Goal: Communication & Community: Ask a question

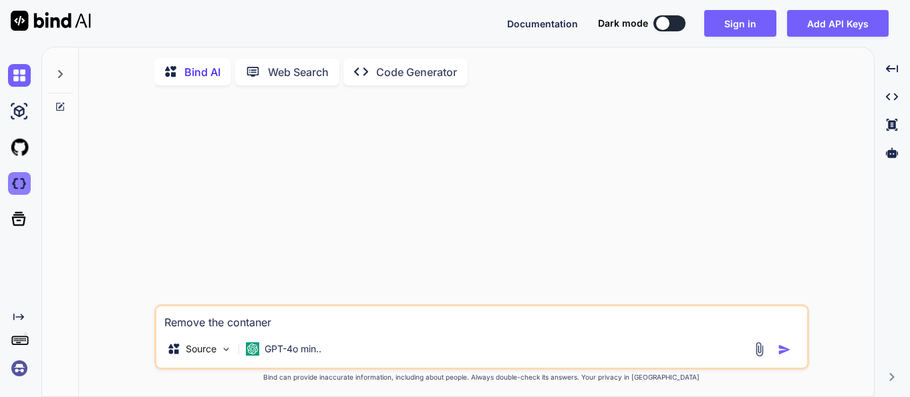
click at [27, 178] on img at bounding box center [19, 183] width 23 height 23
type textarea "x"
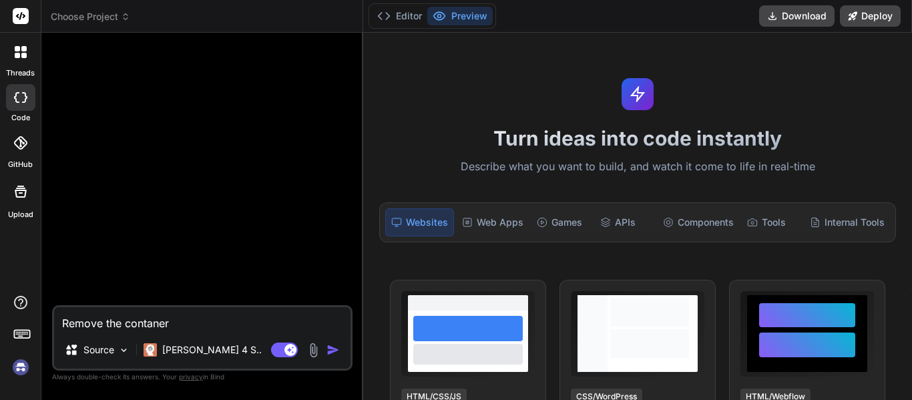
click at [15, 66] on div "threads" at bounding box center [20, 56] width 41 height 46
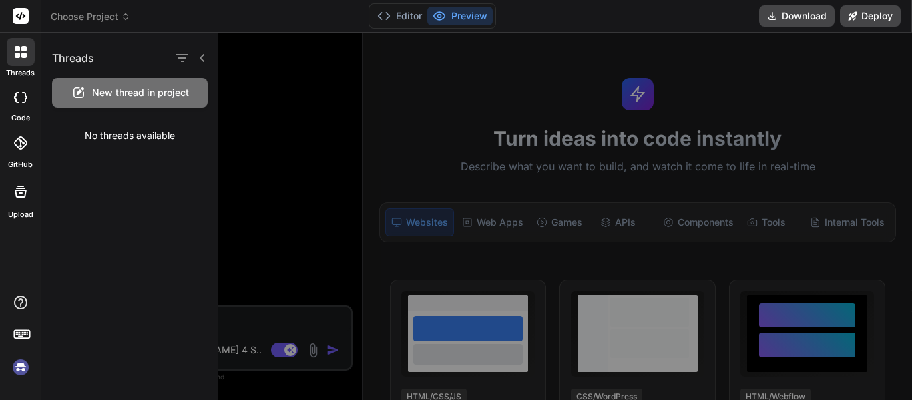
click at [130, 95] on span "New thread in project" at bounding box center [140, 92] width 97 height 13
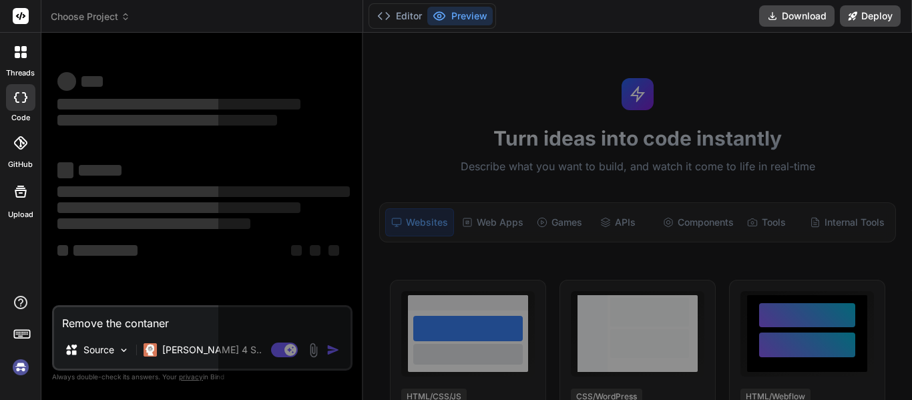
scroll to position [40, 0]
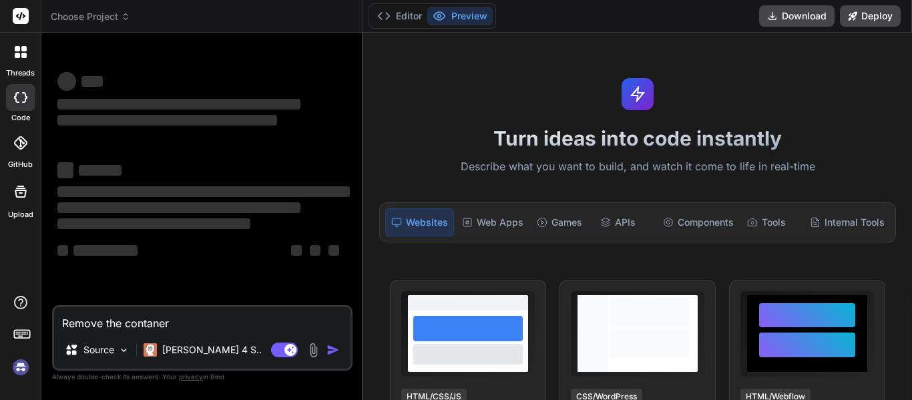
type textarea "x"
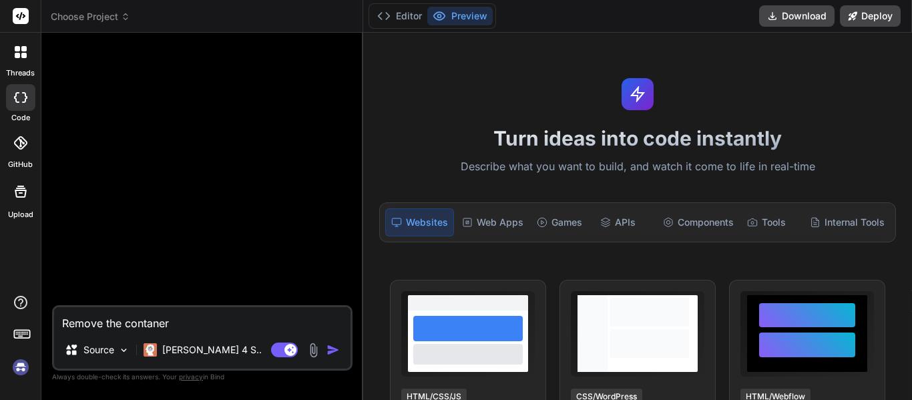
click at [154, 329] on textarea "Remove the contaner" at bounding box center [202, 319] width 297 height 24
type textarea "x"
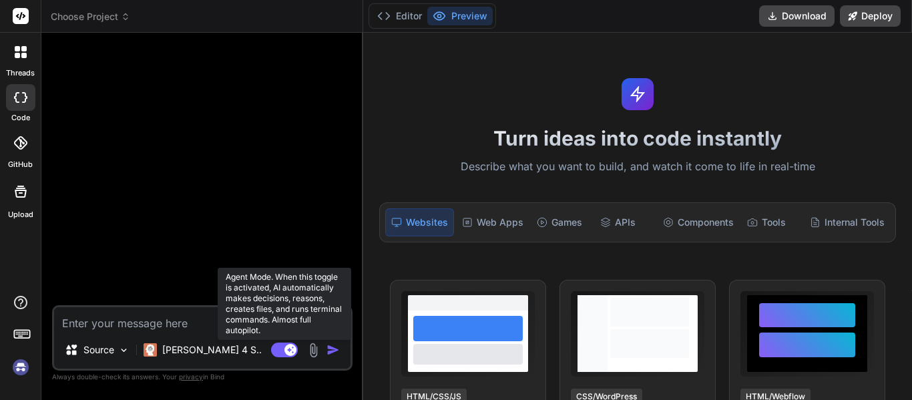
click at [277, 349] on rect at bounding box center [284, 350] width 27 height 15
type textarea "x"
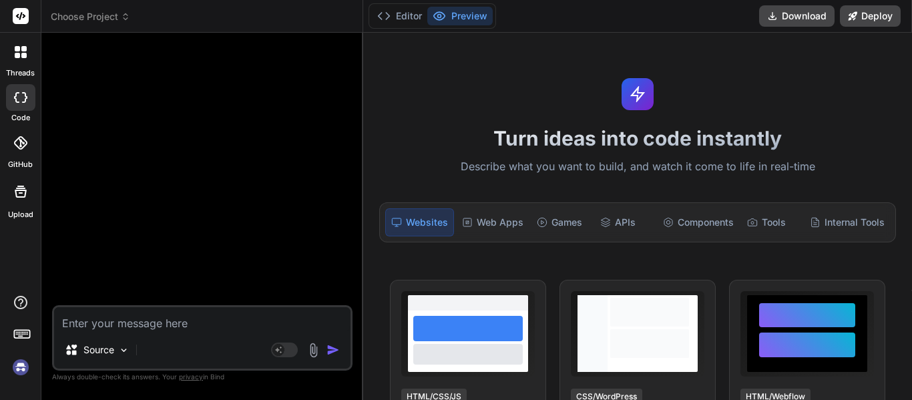
click at [140, 327] on textarea at bounding box center [202, 319] width 297 height 24
type textarea "M"
type textarea "x"
type textarea "Ma"
type textarea "x"
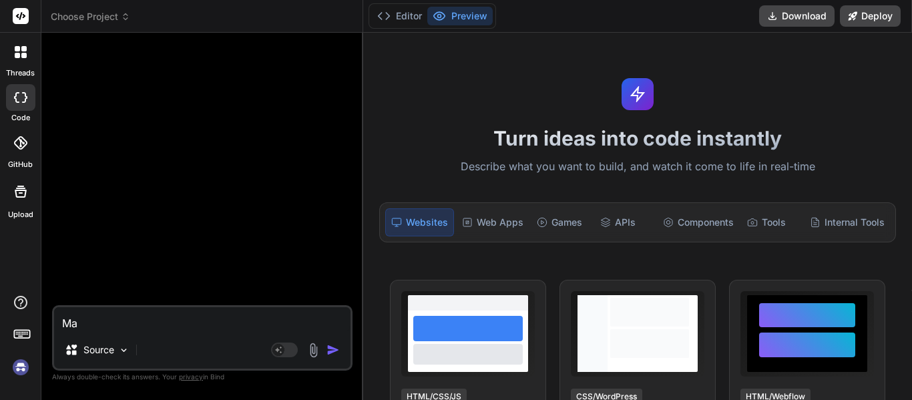
type textarea "Mak"
type textarea "x"
type textarea "Make"
type textarea "x"
type textarea "Make"
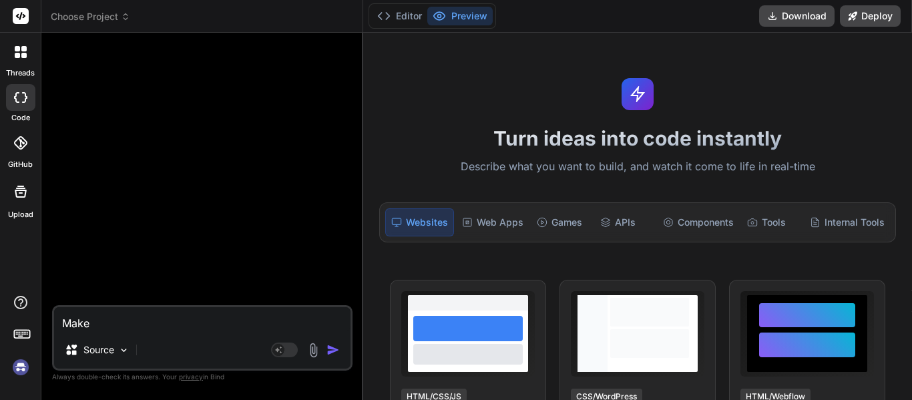
type textarea "x"
type textarea "Make m"
type textarea "x"
type textarea "Make me"
type textarea "x"
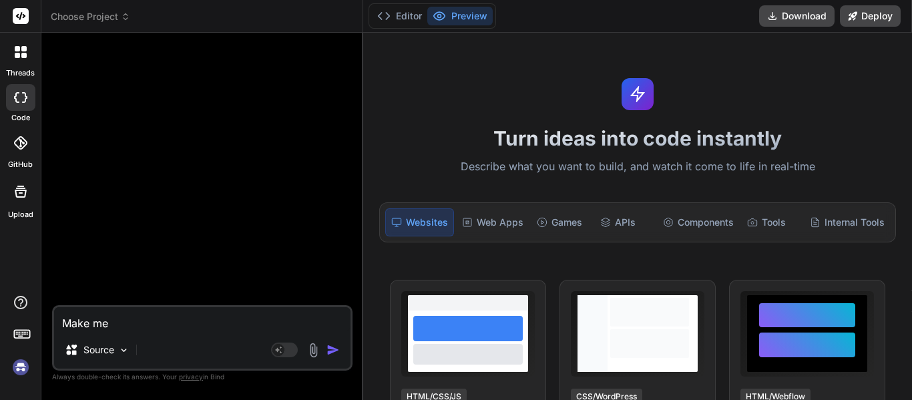
type textarea "Make me"
type textarea "x"
type textarea "Make me a"
type textarea "x"
type textarea "Make me a"
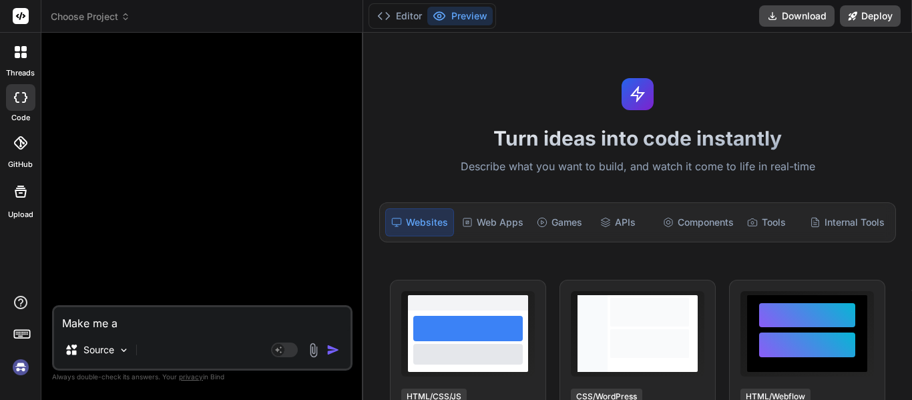
type textarea "x"
type textarea "Make me a n"
type textarea "x"
type textarea "Make me a na"
type textarea "x"
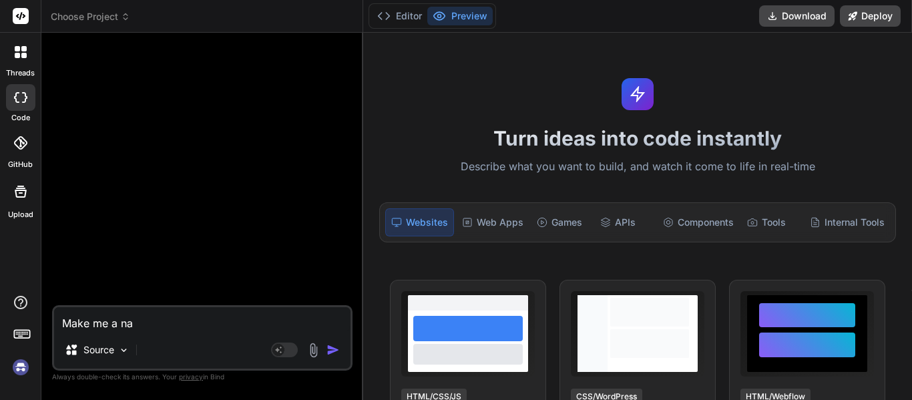
type textarea "Make me a nav"
type textarea "x"
type textarea "Make me a navb"
type textarea "x"
type textarea "Make me a navba"
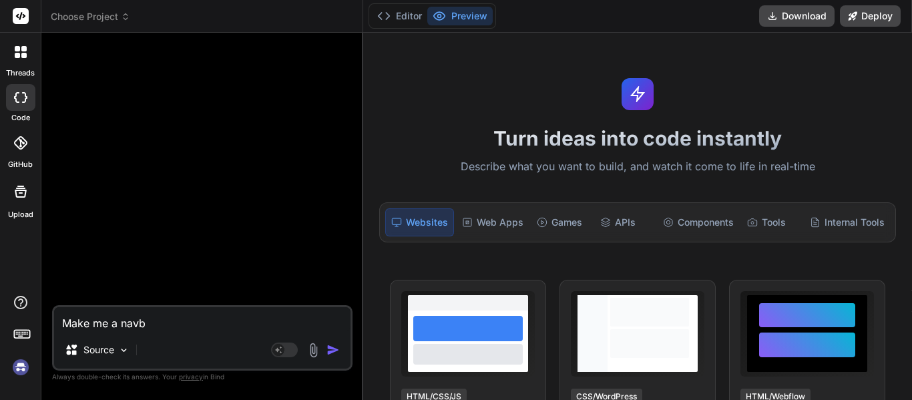
type textarea "x"
type textarea "Make me a navbar"
type textarea "x"
type textarea "Make me a navbar"
type textarea "x"
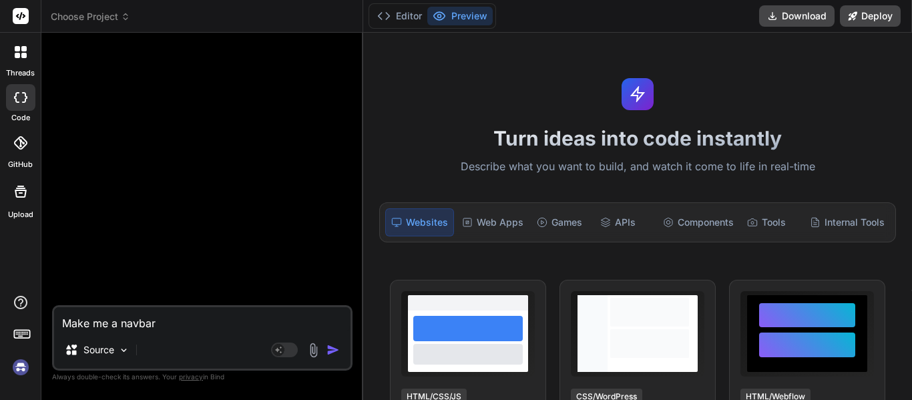
type textarea "Make me a navbar a"
type textarea "x"
type textarea "Make me a navbar at"
type textarea "x"
type textarea "Make me a navbar at"
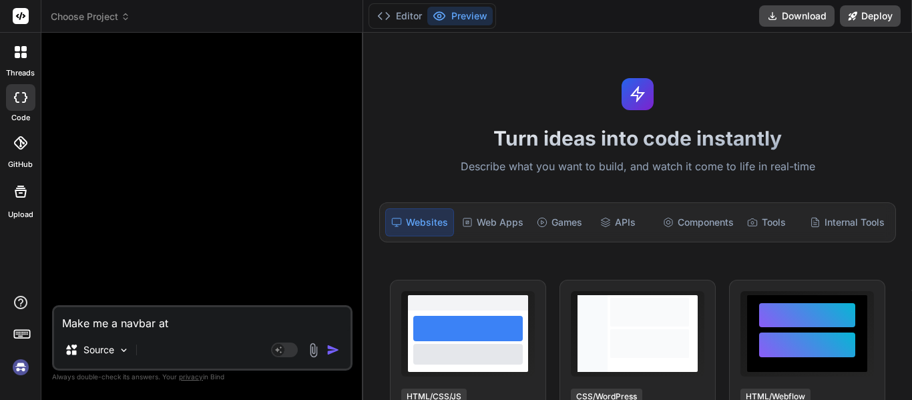
type textarea "x"
type textarea "Make me a navbar at t"
type textarea "x"
type textarea "Make me a navbar at th"
type textarea "x"
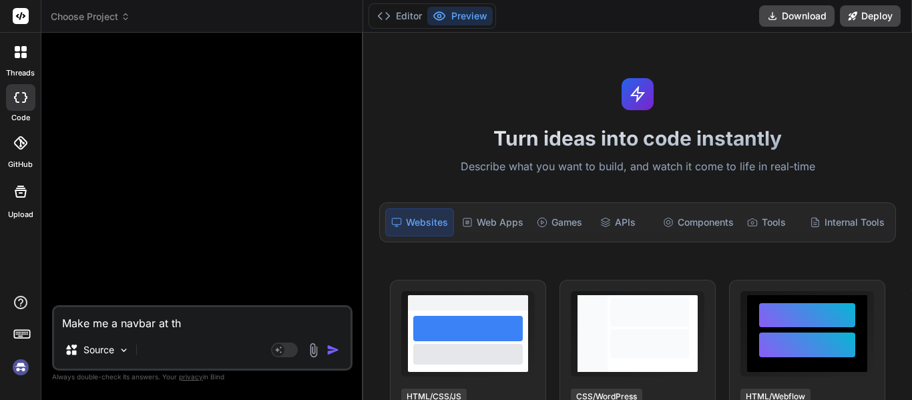
type textarea "Make me a navbar at the"
type textarea "x"
type textarea "Make me a navbar at the"
type textarea "x"
type textarea "Make me a navbar at the t"
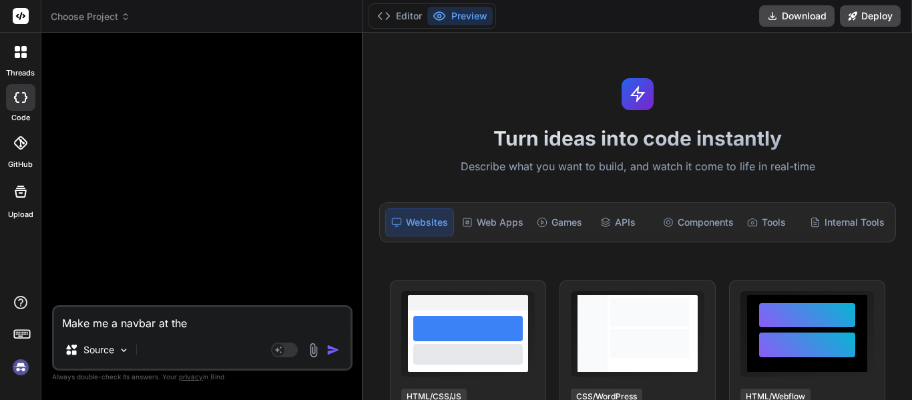
type textarea "x"
type textarea "Make me a navbar at the to"
type textarea "x"
type textarea "Make me a navbar at the top"
type textarea "x"
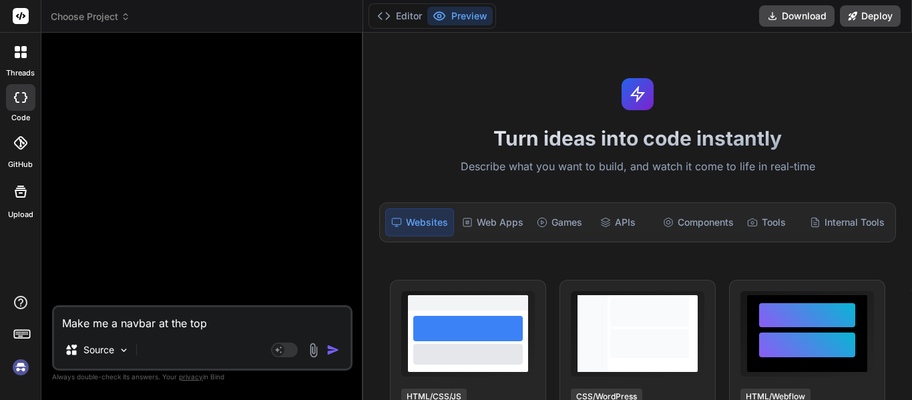
type textarea "Make me a navbar at the top"
type textarea "x"
type textarea "Make me a navbar at the top o"
type textarea "x"
type textarea "Make me a navbar at the top of"
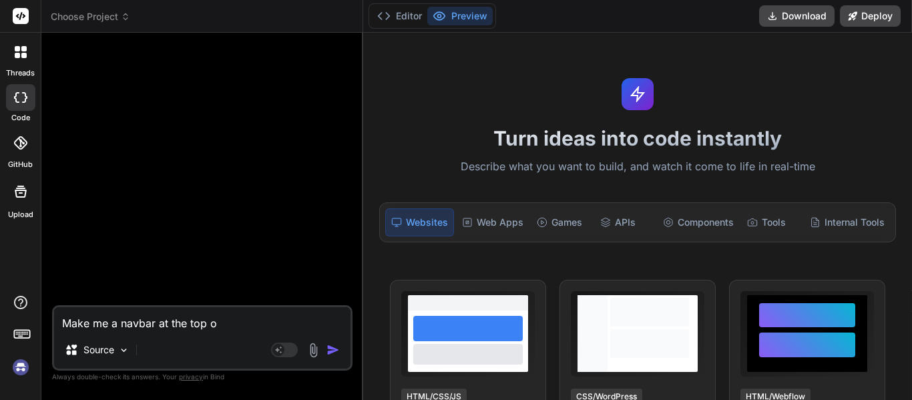
type textarea "x"
type textarea "Make me a navbar at the top of"
type textarea "x"
type textarea "Make me a navbar at the top of t"
type textarea "x"
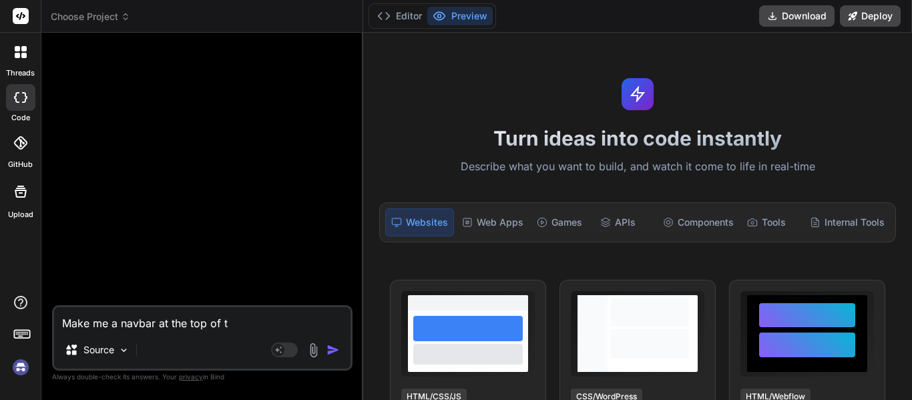
type textarea "Make me a navbar at the top of th"
type textarea "x"
type textarea "Make me a navbar at the top of the"
type textarea "x"
type textarea "Make me a navbar at the top of the"
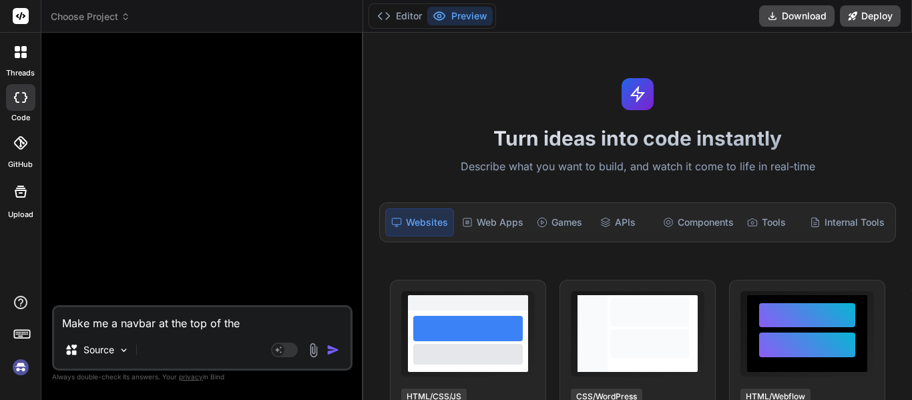
type textarea "x"
type textarea "Make me a navbar at the top of the p"
type textarea "x"
type textarea "Make me a navbar at the top of the pa"
type textarea "x"
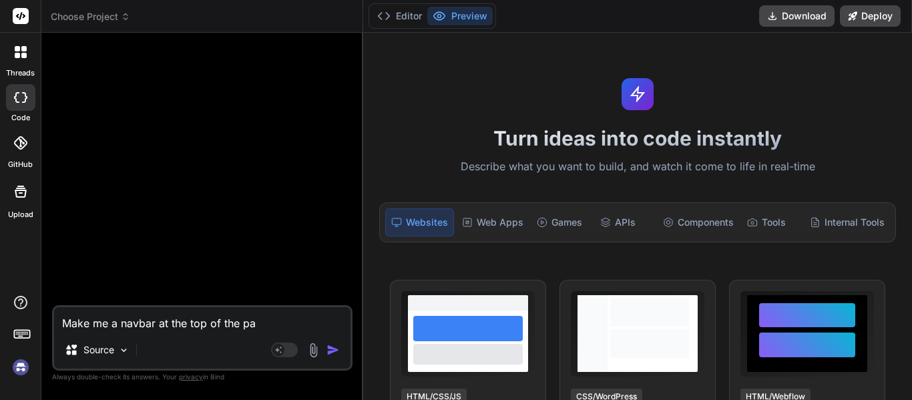
type textarea "Make me a navbar at the top of the pag"
type textarea "x"
type textarea "Make me a navbar at the top of the page"
type textarea "x"
type textarea "Make me a navbar at the top of the page."
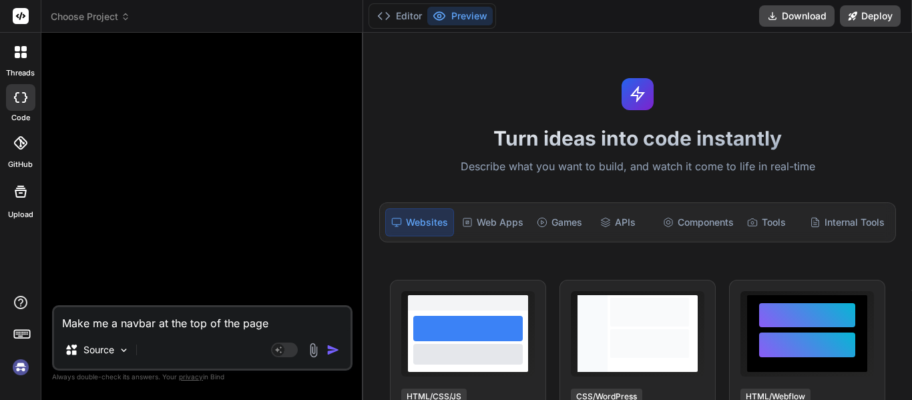
type textarea "x"
type textarea "Make me a navbar at the top of the page."
type textarea "x"
type textarea "Make me a navbar at the top of the page. A"
type textarea "x"
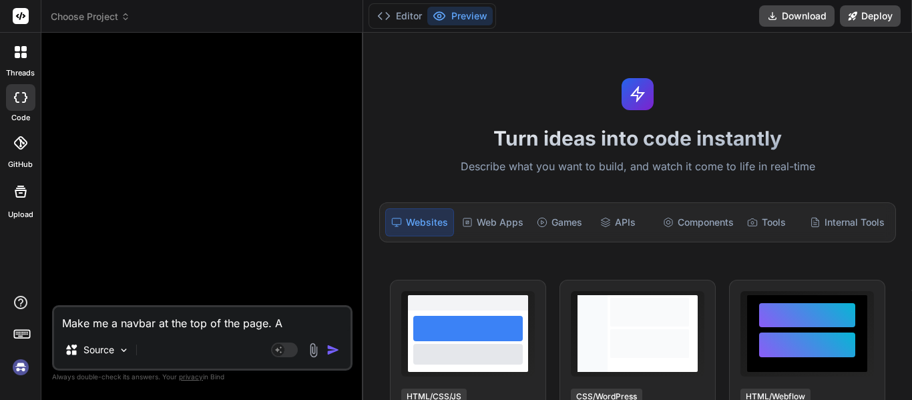
type textarea "Make me a navbar at the top of the page. Ad"
type textarea "x"
type textarea "Make me a navbar at the top of the page. Add"
type textarea "x"
type textarea "Make me a navbar at the top of the page. Adda"
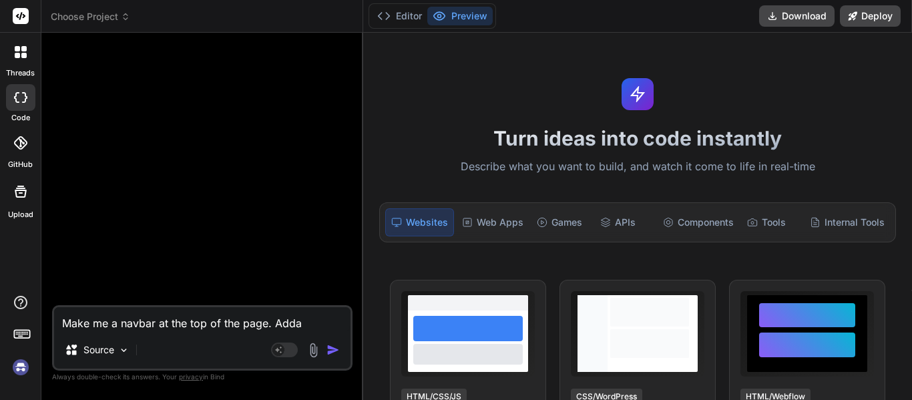
type textarea "x"
type textarea "Make me a navbar at the top of the page. Add"
type textarea "x"
type textarea "Make me a navbar at the top of the page. Add"
type textarea "x"
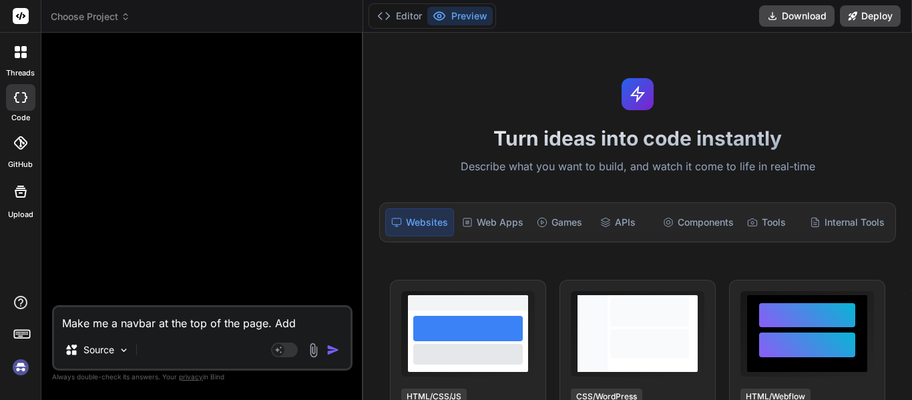
type textarea "Make me a navbar at the top of the page. Add a"
type textarea "x"
type textarea "Make me a navbar at the top of the page. Add as"
type textarea "x"
type textarea "Make me a navbar at the top of the page. Add as"
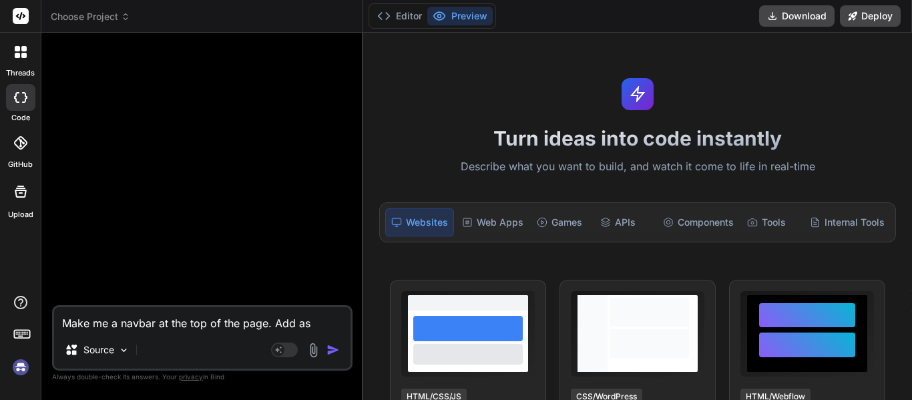
type textarea "x"
type textarea "Make me a navbar at the top of the page. Add as m"
type textarea "x"
type textarea "Make me a navbar at the top of the page. Add as mc"
type textarea "x"
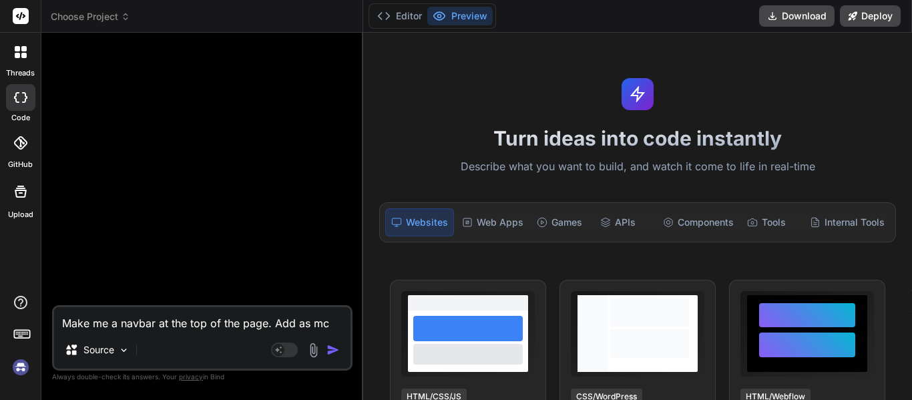
type textarea "Make me a navbar at the top of the page. Add as m"
type textarea "x"
type textarea "Make me a navbar at the top of the page. Add as mu"
type textarea "x"
type textarea "Make me a navbar at the top of the page. Add as muc"
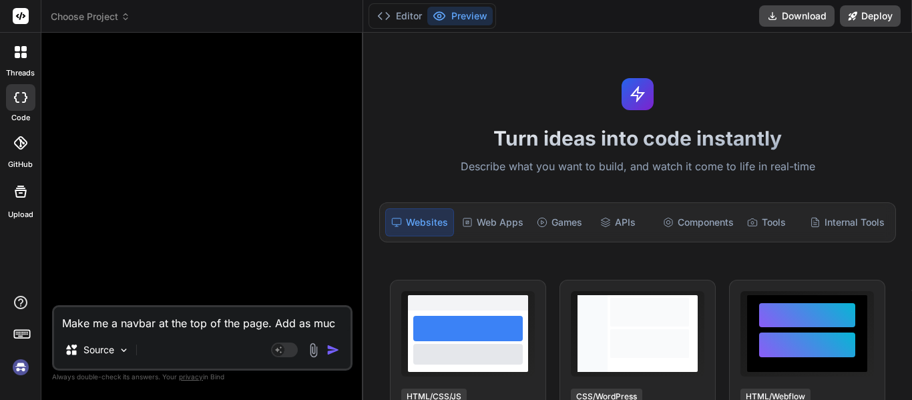
type textarea "x"
type textarea "Make me a navbar at the top of the page. Add as much"
type textarea "x"
type textarea "Make me a navbar at the top of the page. Add as much"
type textarea "x"
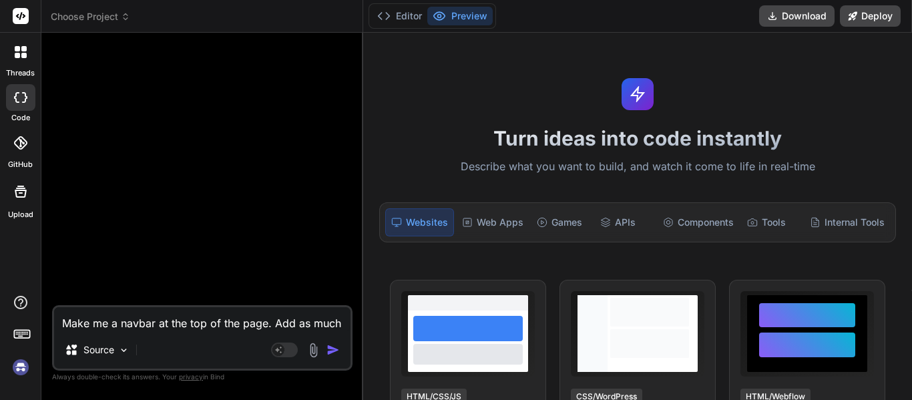
type textarea "Make me a navbar at the top of the page. Add as much c"
type textarea "x"
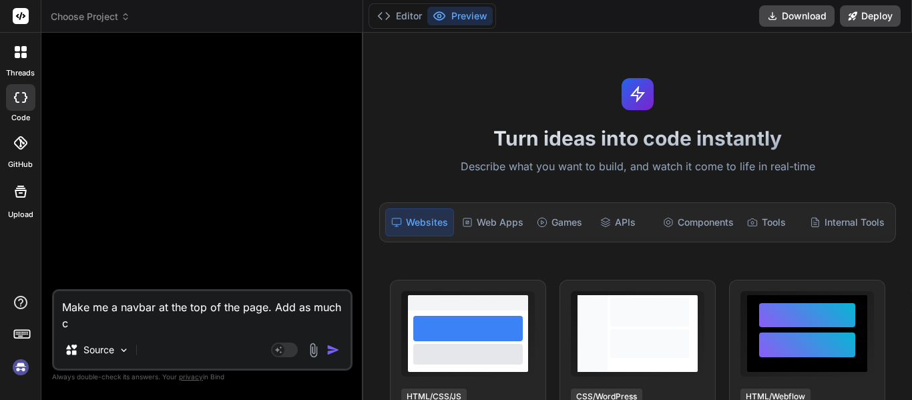
type textarea "Make me a navbar at the top of the page. Add as much cs"
type textarea "x"
type textarea "Make me a navbar at the top of the page. Add as much css"
type textarea "x"
type textarea "Make me a navbar at the top of the page. Add as much CSS,"
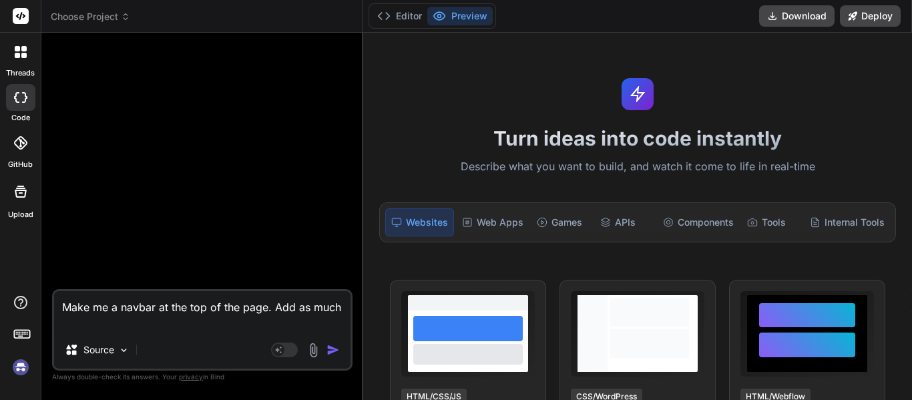
type textarea "x"
type textarea "Make me a navbar at the top of the page. Add as much CSS,"
type textarea "x"
type textarea "Make me a navbar at the top of the page. Add as much CSS, j"
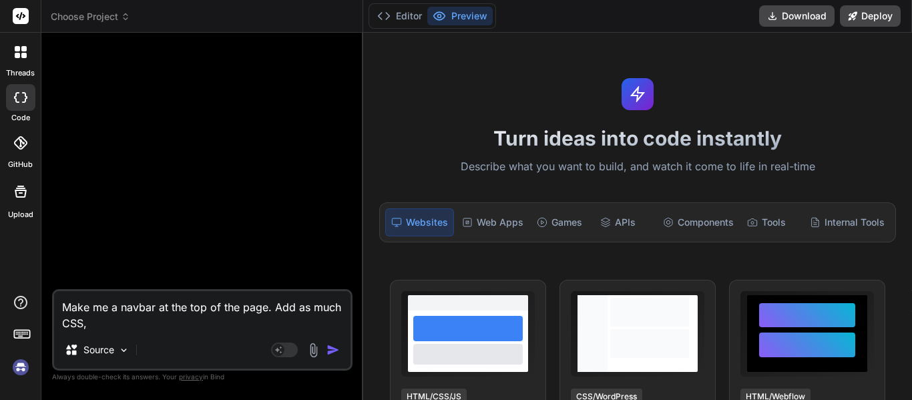
type textarea "x"
type textarea "Make me a navbar at the top of the page. Add as much CSS, ja"
type textarea "x"
type textarea "Make me a navbar at the top of the page. Add as much CSS, jav"
type textarea "x"
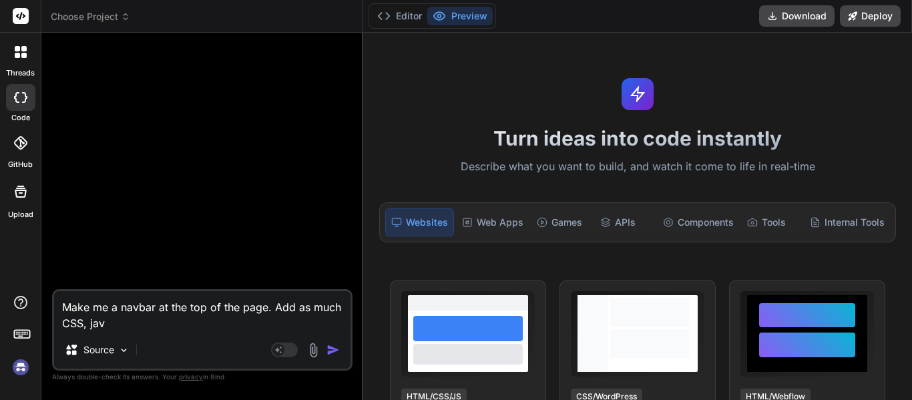
type textarea "Make me a navbar at the top of the page. Add as much CSS, java"
type textarea "x"
type textarea "Make me a navbar at the top of the page. Add as much CSS, javas"
type textarea "x"
type textarea "Make me a navbar at the top of the page. Add as much CSS, javasc"
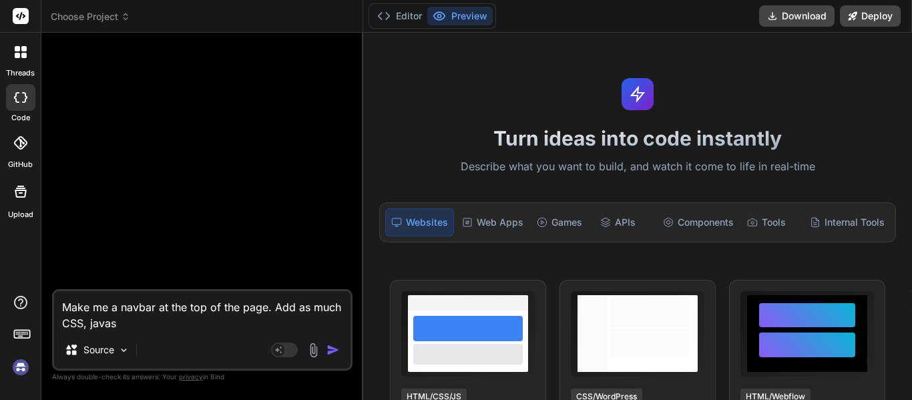
type textarea "x"
type textarea "Make me a navbar at the top of the page. Add as much CSS, javascr"
type textarea "x"
type textarea "Make me a navbar at the top of the page. Add as much CSS, javascri"
type textarea "x"
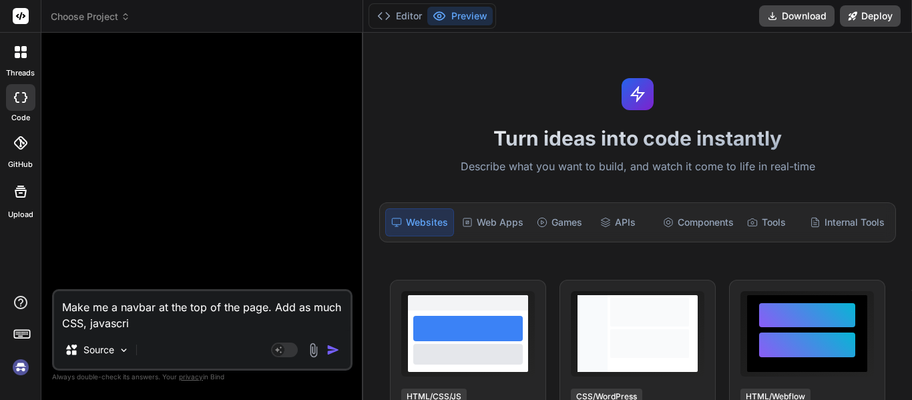
type textarea "Make me a navbar at the top of the page. Add as much CSS, javascrip"
type textarea "x"
type textarea "Make me a navbar at the top of the page. Add as much CSS, javascript"
type textarea "x"
type textarea "Make me a navbar at the top of the page. Add as much CSS, JavaScript,"
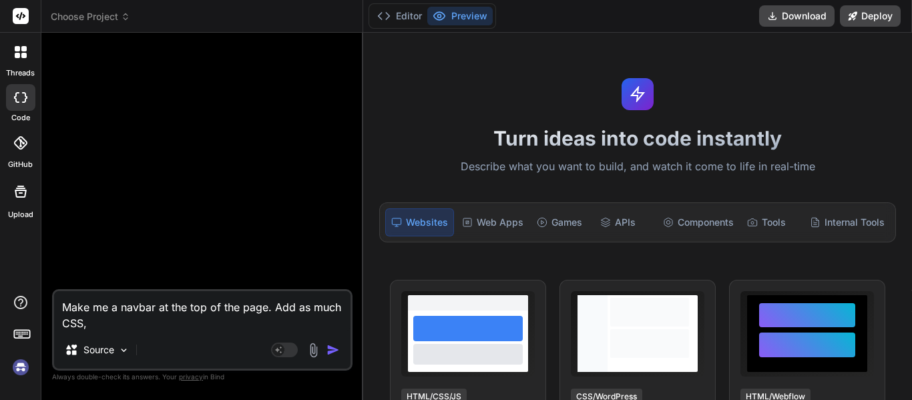
type textarea "x"
type textarea "Make me a navbar at the top of the page. Add as much CSS, JavaScript,"
type textarea "x"
type textarea "Make me a navbar at the top of the page. Add as much CSS, JavaScript, a"
type textarea "x"
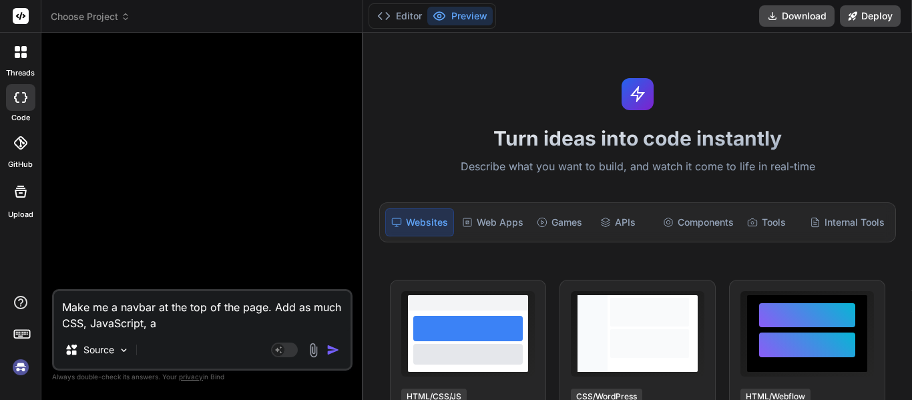
type textarea "Make me a navbar at the top of the page. Add as much CSS, JavaScript, an"
type textarea "x"
type textarea "Make me a navbar at the top of the page. Add as much CSS, JavaScript, and"
type textarea "x"
type textarea "Make me a navbar at the top of the page. Add as much CSS, JavaScript, and"
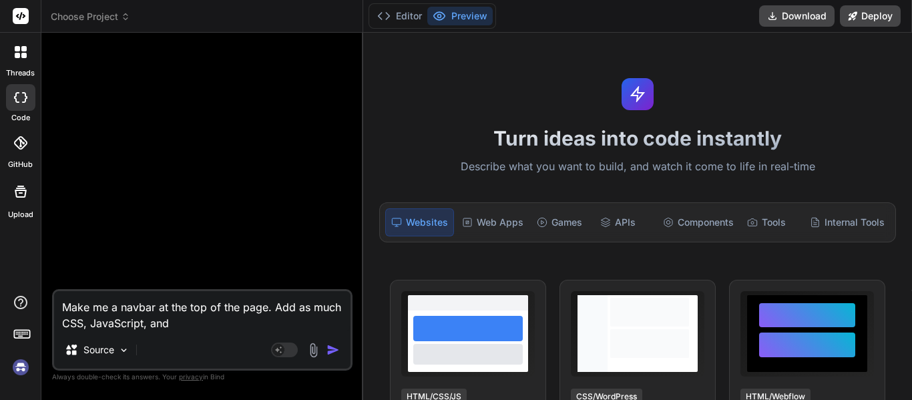
type textarea "x"
type textarea "Make me a navbar at the top of the page. Add as much CSS, JavaScript, and h"
type textarea "x"
type textarea "Make me a navbar at the top of the page. Add as much CSS, JavaScript, and ht"
type textarea "x"
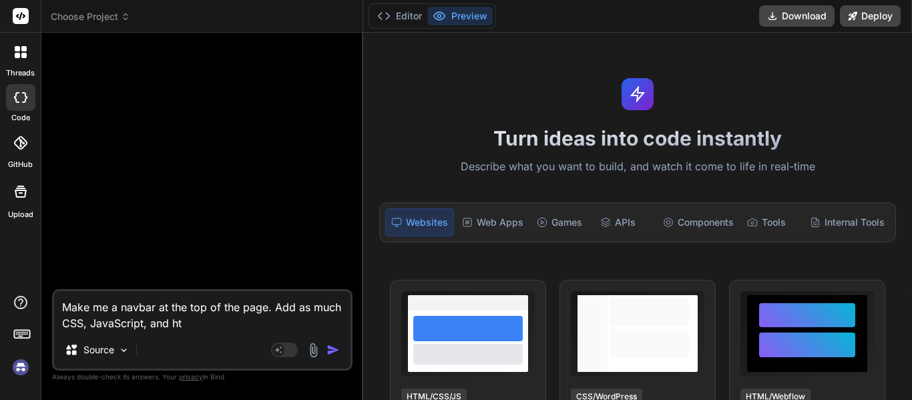
type textarea "Make me a navbar at the top of the page. Add as much CSS, JavaScript, and htm"
type textarea "x"
type textarea "Make me a navbar at the top of the page. Add as much CSS, JavaScript, and html"
type textarea "x"
type textarea "Make me a navbar at the top of the page. Add as much CSS, JavaScript, and HTML"
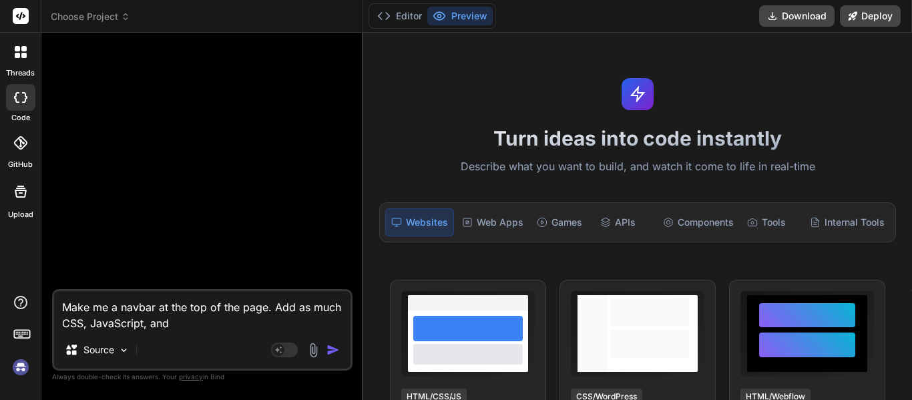
type textarea "x"
type textarea "Make me a navbar at the top of the page. Add as much CSS, JavaScript, and HTML a"
type textarea "x"
type textarea "Make me a navbar at the top of the page. Add as much CSS, JavaScript, and HTML …"
type textarea "x"
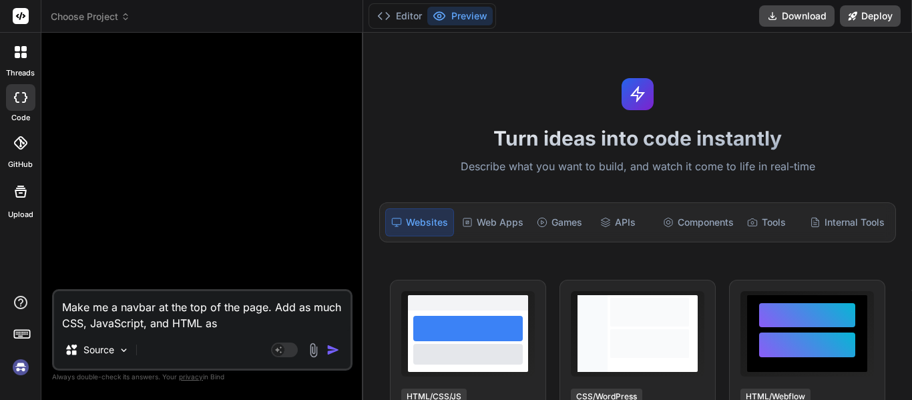
type textarea "Make me a navbar at the top of the page. Add as much CSS, JavaScript, and HTML …"
type textarea "x"
type textarea "Make me a navbar at the top of the page. Add as much CSS, JavaScript, and HTML …"
type textarea "x"
type textarea "Make me a navbar at the top of the page. Add as much CSS, JavaScript, and HTML …"
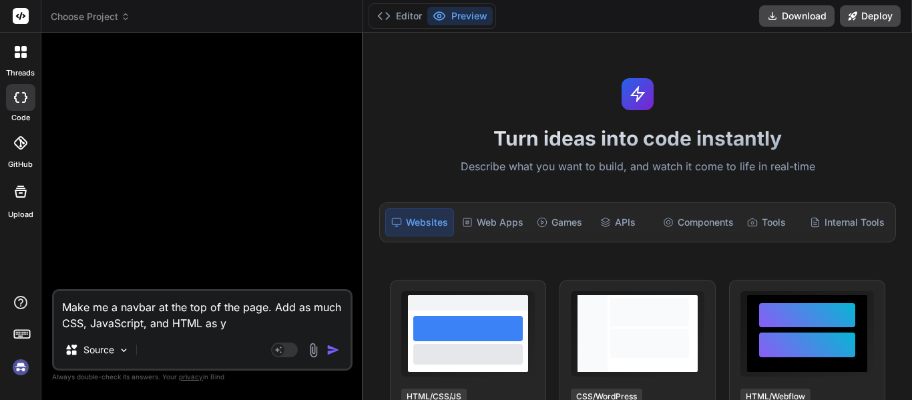
type textarea "x"
type textarea "Make me a navbar at the top of the page. Add as much CSS, JavaScript, and HTML …"
type textarea "x"
type textarea "Make me a navbar at the top of the page. Add as much CSS, JavaScript, and HTML …"
type textarea "x"
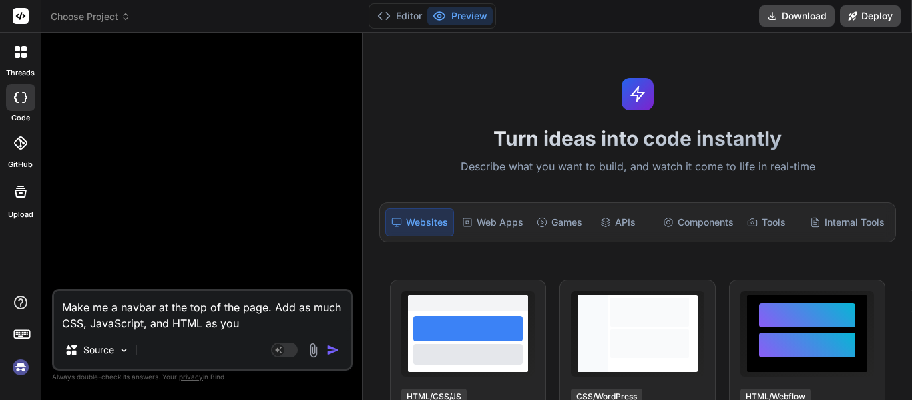
type textarea "Make me a navbar at the top of the page. Add as much CSS, JavaScript, and HTML …"
type textarea "x"
type textarea "Make me a navbar at the top of the page. Add as much CSS, JavaScript, and HTML …"
type textarea "x"
type textarea "Make me a navbar at the top of the page. Add as much CSS, JavaScript, and HTML …"
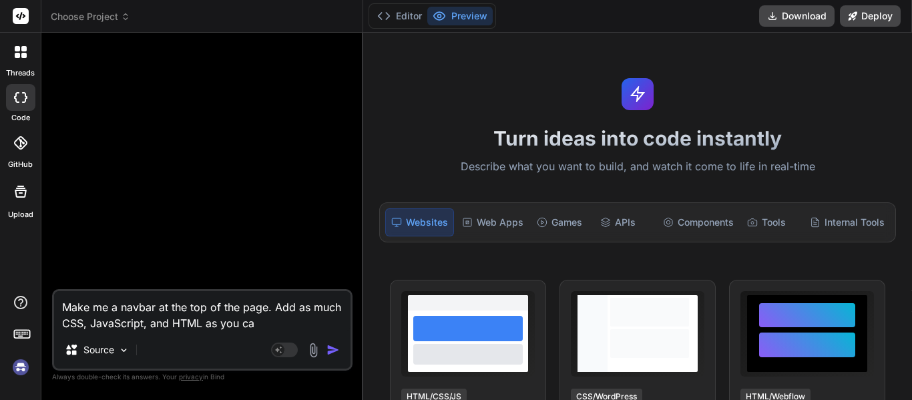
type textarea "x"
type textarea "Make me a navbar at the top of the page. Add as much CSS, JavaScript, and HTML …"
type textarea "x"
type textarea "Make me a navbar at the top of the page. Add as much CSS, JavaScript, and HTML …"
type textarea "x"
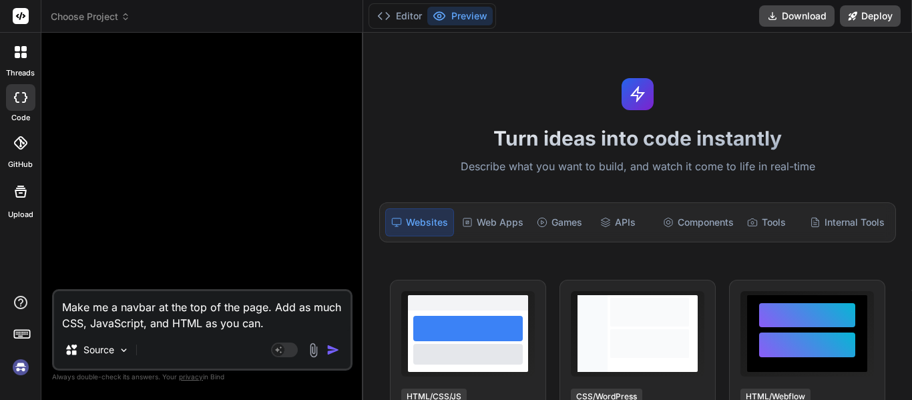
type textarea "Make me a navbar at the top of the page. Add as much CSS, JavaScript, and HTML …"
type textarea "x"
type textarea "Make me a navbar at the top of the page. Add as much CSS, JavaScript, and HTML …"
type textarea "x"
type textarea "Make me a navbar at the top of the page. Add as much CSS, JavaScript, and HTML …"
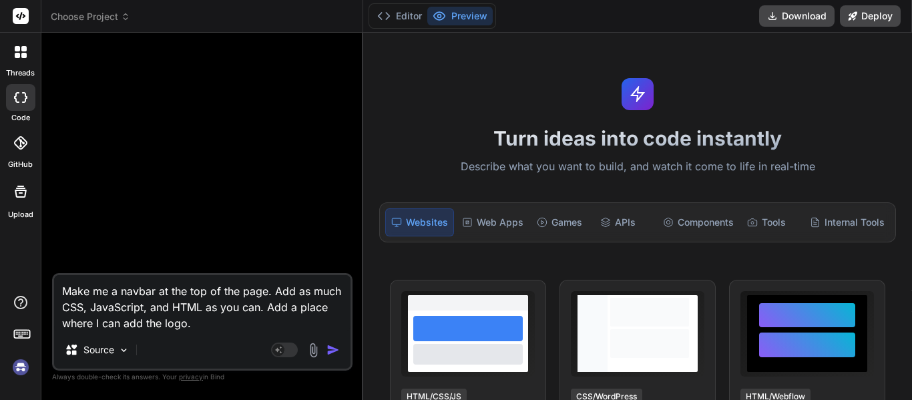
click at [202, 321] on textarea "Make me a navbar at the top of the page. Add as much CSS, JavaScript, and HTML …" at bounding box center [202, 303] width 297 height 56
click at [330, 349] on img "button" at bounding box center [333, 349] width 13 height 13
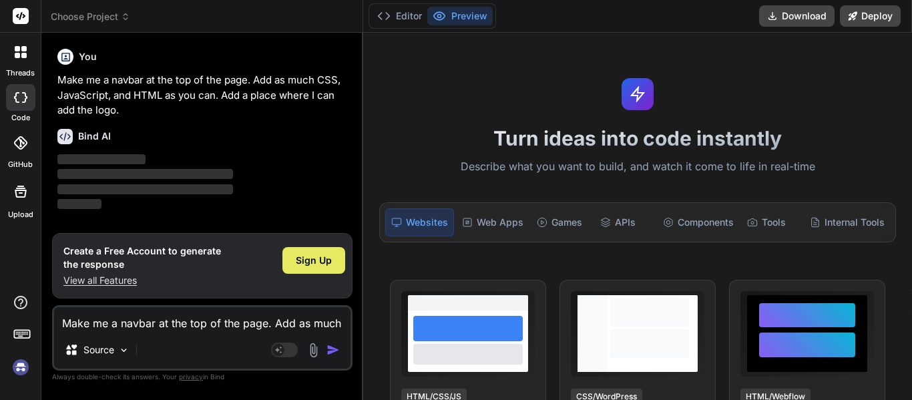
click at [316, 265] on span "Sign Up" at bounding box center [314, 260] width 36 height 13
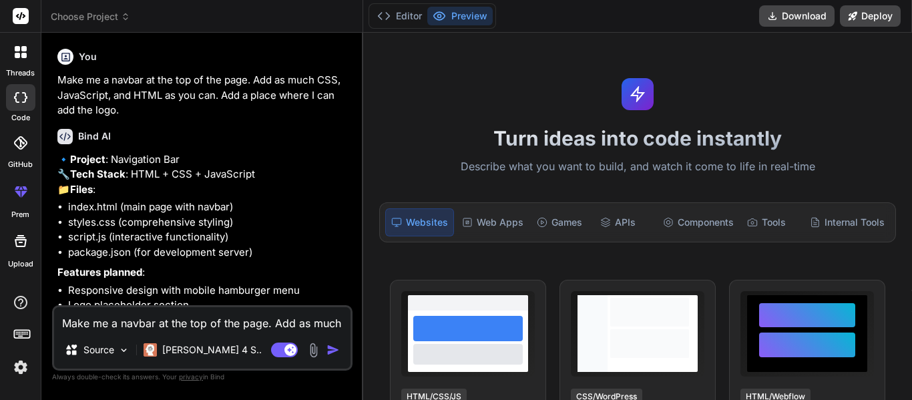
scroll to position [136, 0]
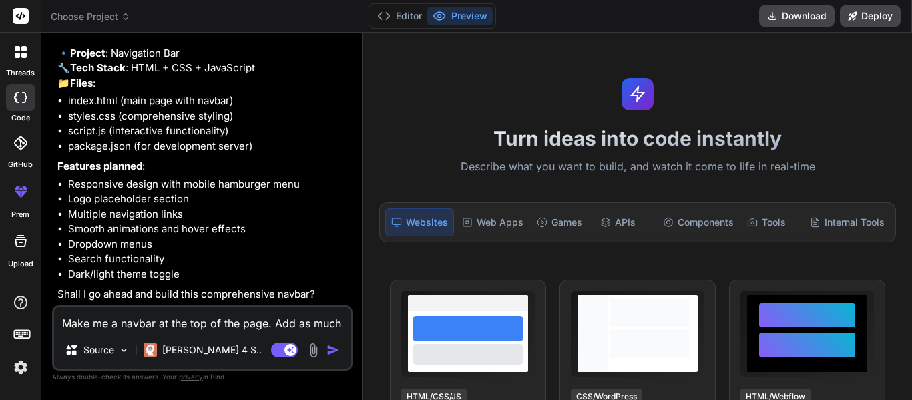
click at [128, 322] on textarea "Make me a navbar at the top of the page. Add as much CSS, JavaScript, and HTML …" at bounding box center [202, 319] width 297 height 24
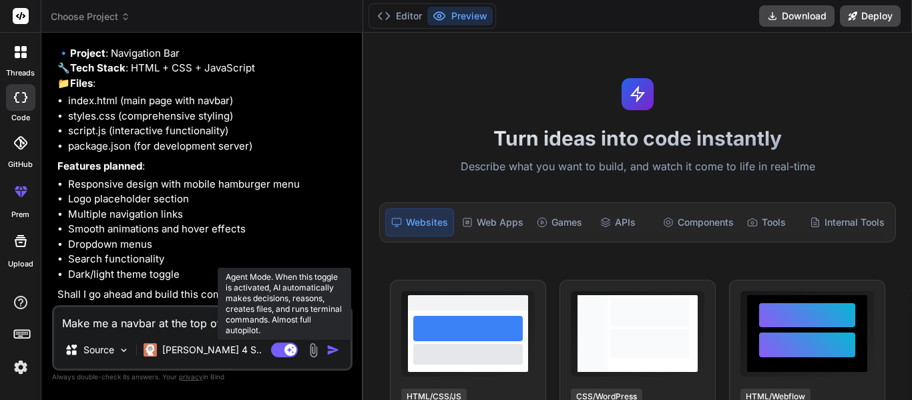
click at [282, 351] on rect at bounding box center [284, 350] width 27 height 15
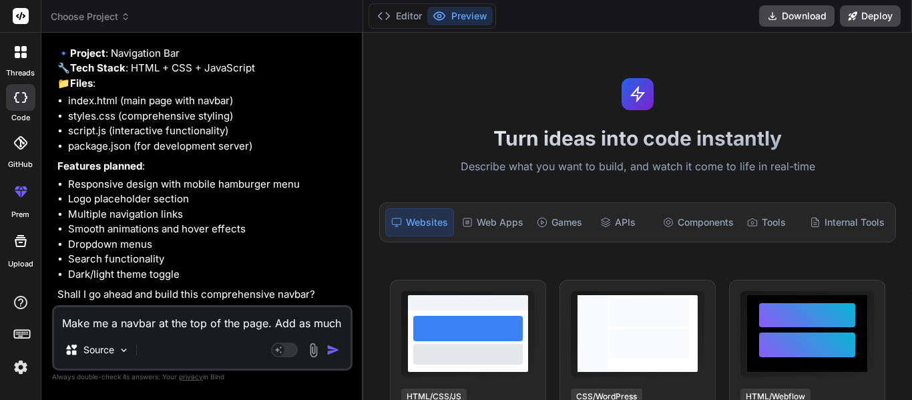
click at [151, 324] on textarea "Make me a navbar at the top of the page. Add as much CSS, JavaScript, and HTML …" at bounding box center [202, 319] width 297 height 24
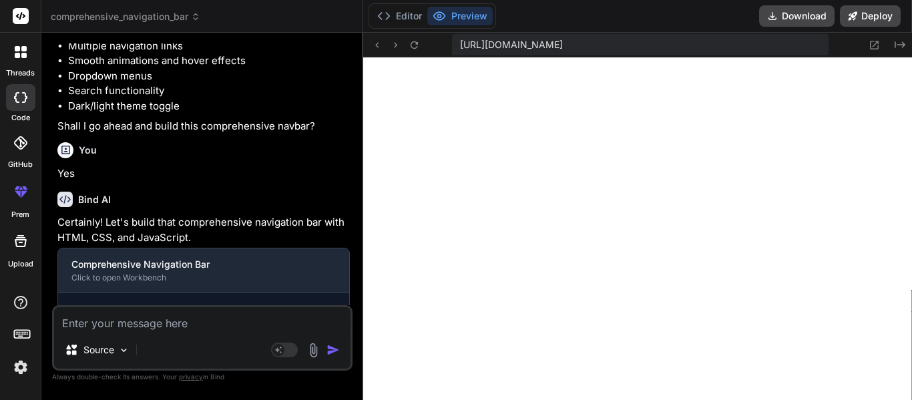
scroll to position [748, 0]
click at [900, 43] on icon "Created with Pixso." at bounding box center [900, 44] width 11 height 11
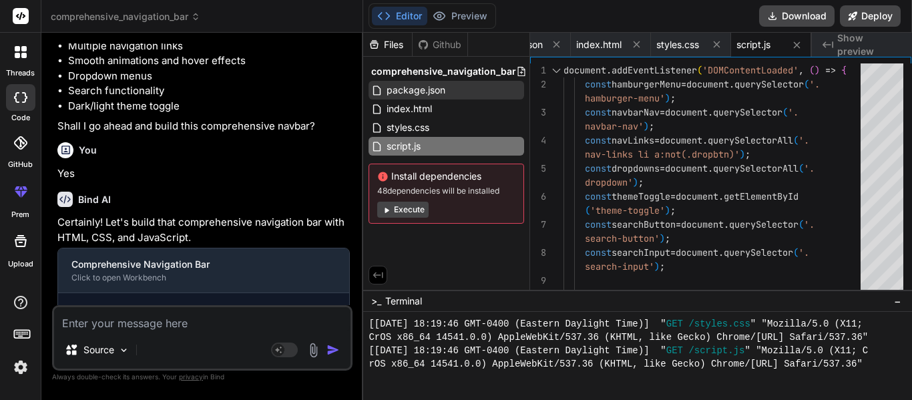
click at [433, 81] on div "package.json" at bounding box center [447, 90] width 156 height 19
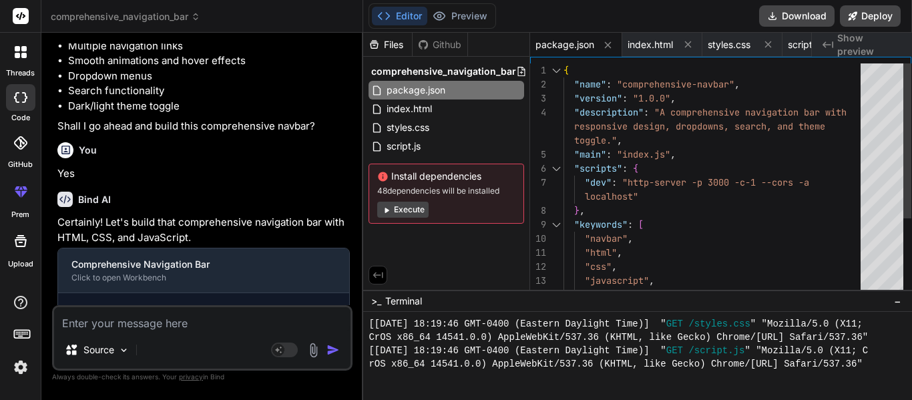
scroll to position [0, 0]
click at [667, 134] on div "{ "name" : "comprehensive-navbar" , "version" : "1.0.0" , "description" : "A co…" at bounding box center [716, 238] width 305 height 351
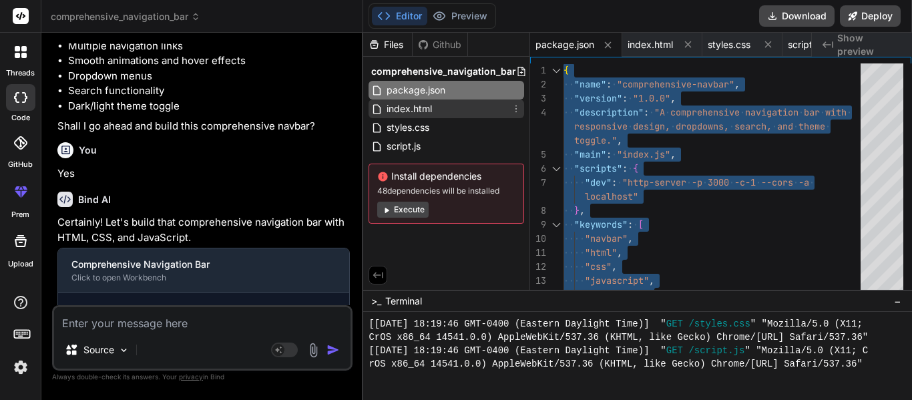
click at [440, 110] on div "index.html" at bounding box center [447, 109] width 156 height 19
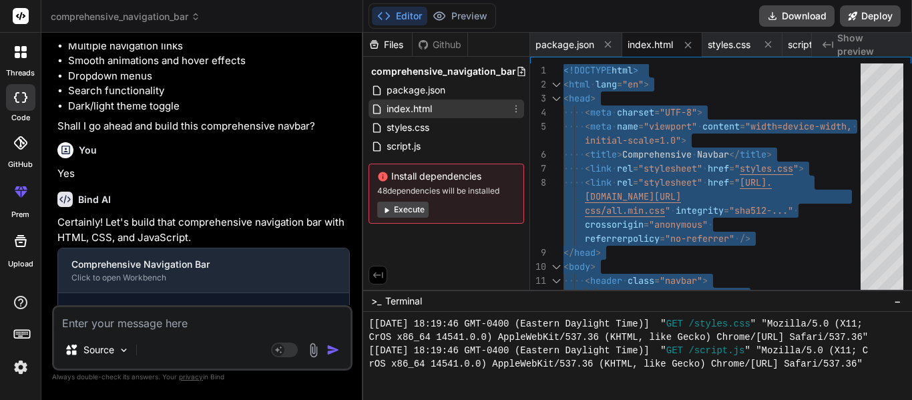
click at [426, 113] on span "index.html" at bounding box center [409, 109] width 48 height 16
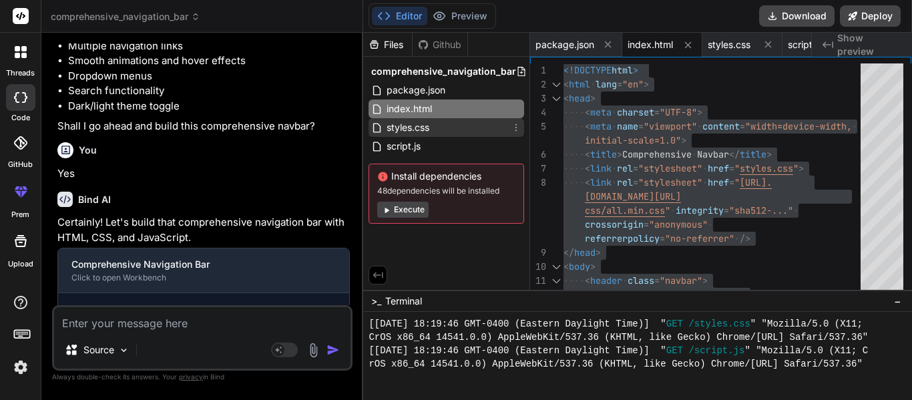
click at [432, 126] on div "styles.css" at bounding box center [447, 127] width 156 height 19
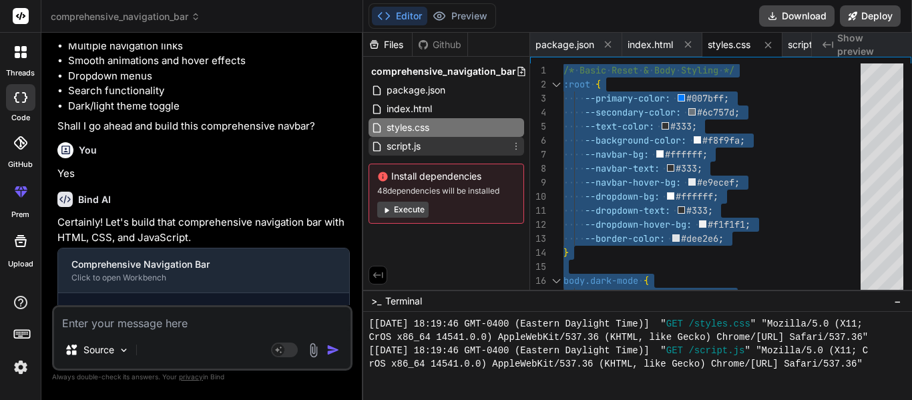
click at [437, 145] on div "script.js" at bounding box center [447, 146] width 156 height 19
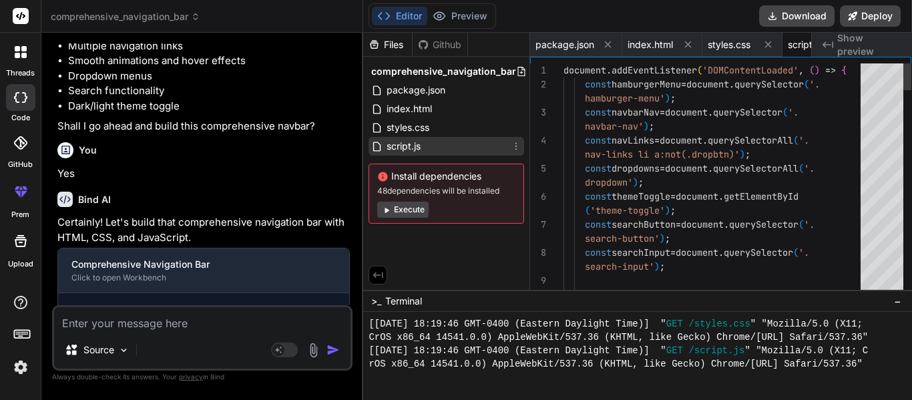
scroll to position [0, 51]
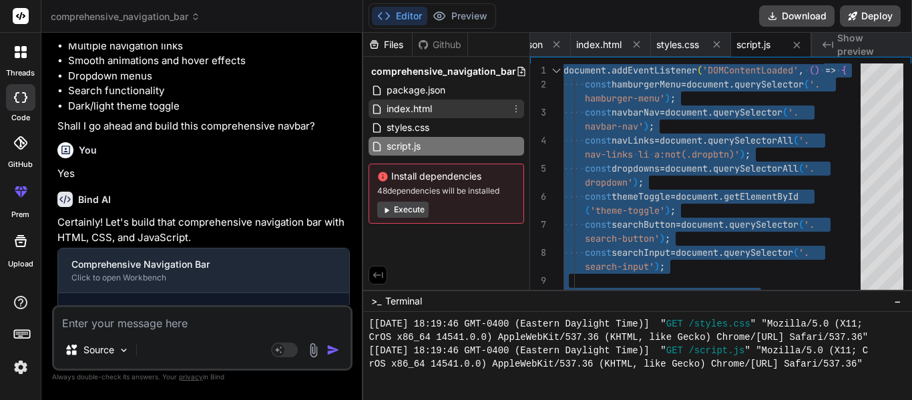
click at [454, 110] on div "index.html" at bounding box center [447, 109] width 156 height 19
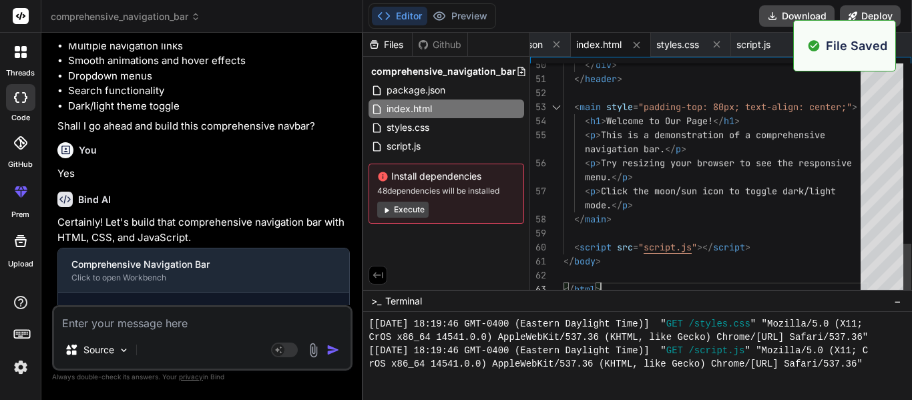
scroll to position [895, 0]
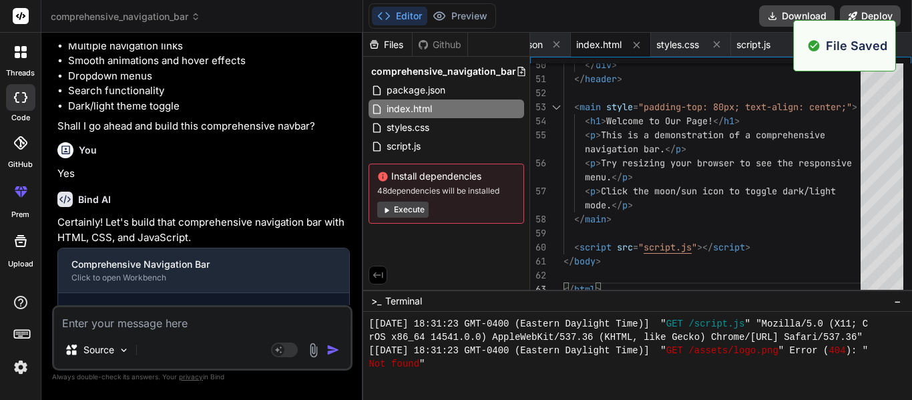
click at [900, 41] on span "Show preview" at bounding box center [870, 44] width 64 height 27
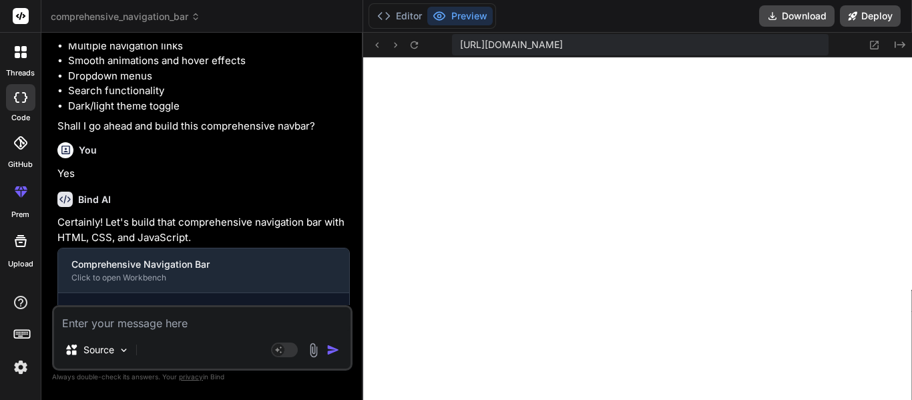
click at [157, 334] on div "Source Agent Mode. When this toggle is activated, AI automatically makes decisi…" at bounding box center [202, 337] width 301 height 65
click at [152, 316] on textarea at bounding box center [202, 319] width 297 height 24
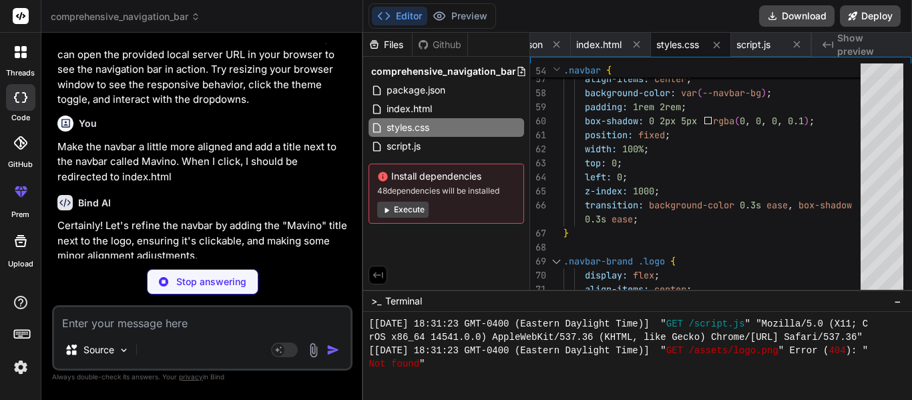
scroll to position [1471, 0]
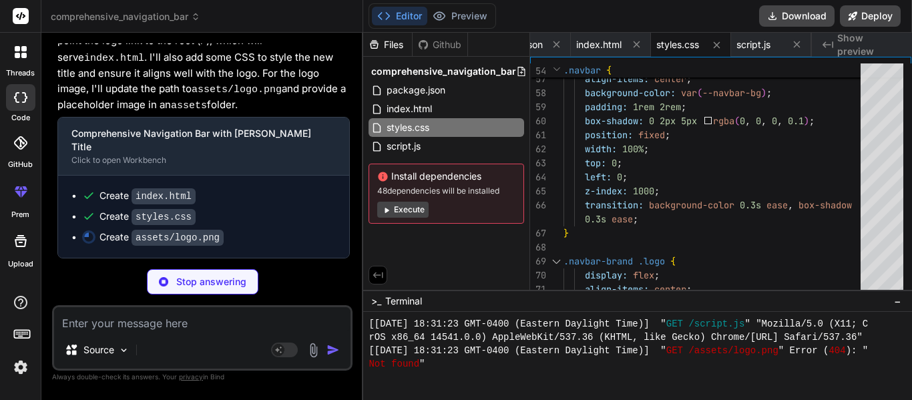
click at [219, 279] on p "Stop answering" at bounding box center [211, 281] width 70 height 13
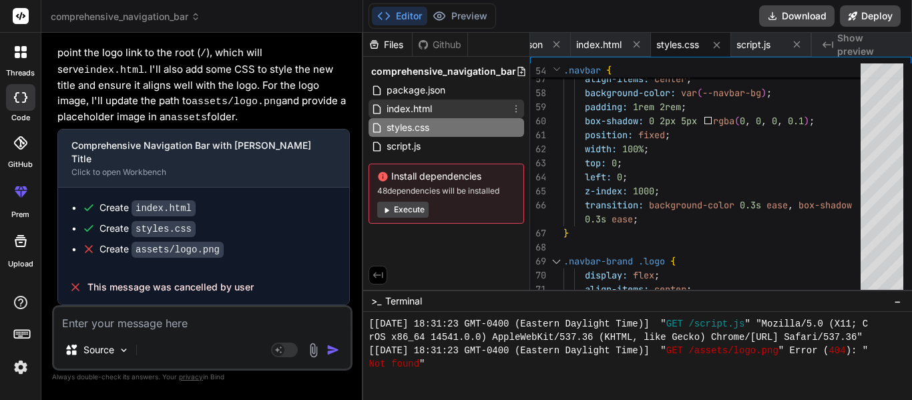
click at [432, 113] on span "index.html" at bounding box center [409, 109] width 48 height 16
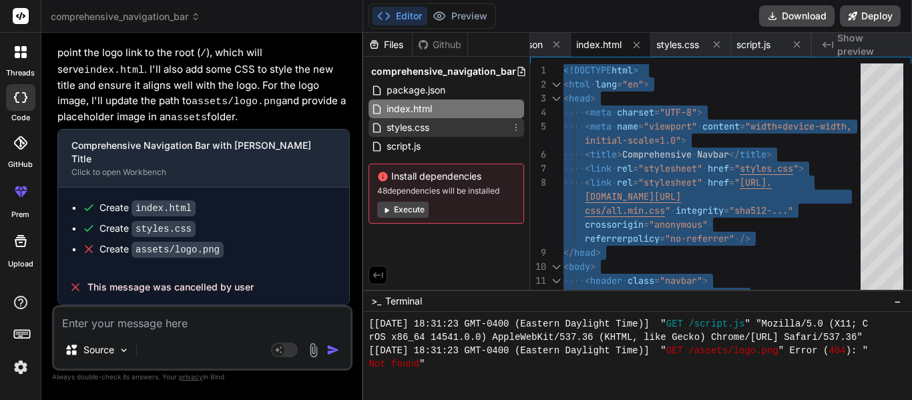
click at [457, 128] on div "styles.css" at bounding box center [447, 127] width 156 height 19
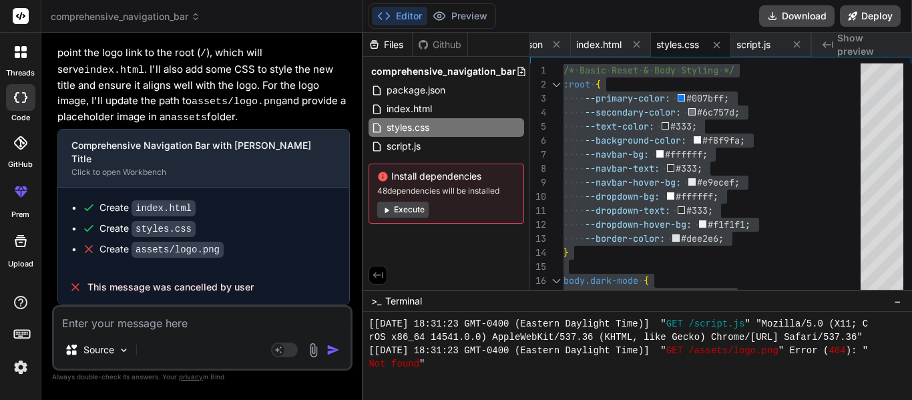
click at [98, 315] on textarea at bounding box center [202, 319] width 297 height 24
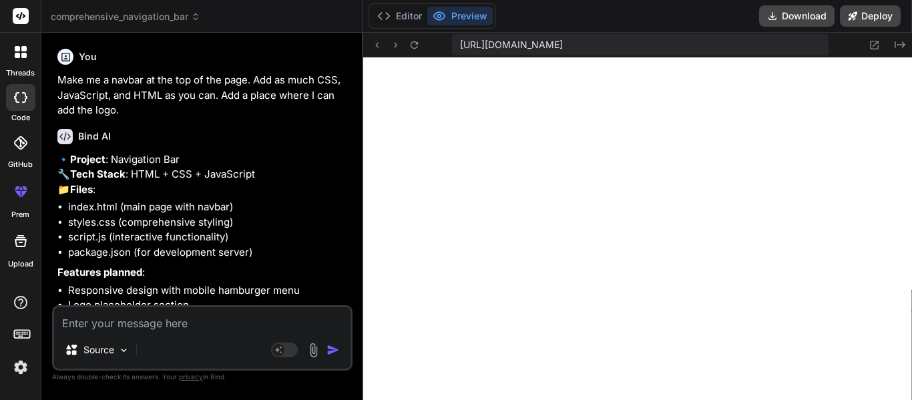
scroll to position [1942, 0]
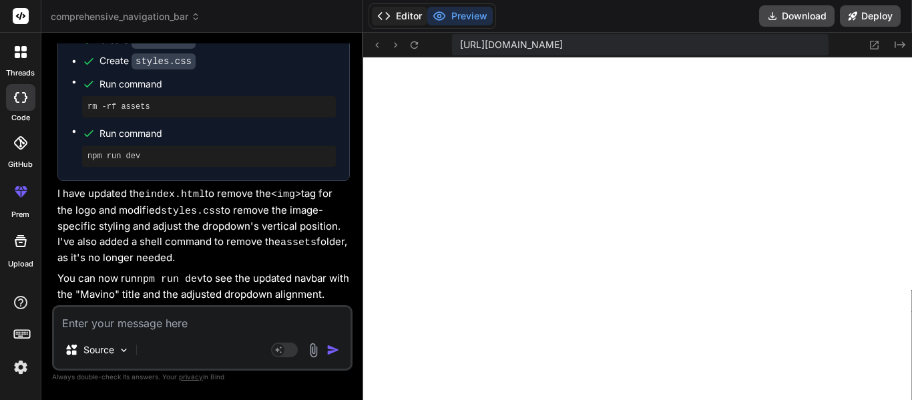
click at [399, 15] on button "Editor" at bounding box center [399, 16] width 55 height 19
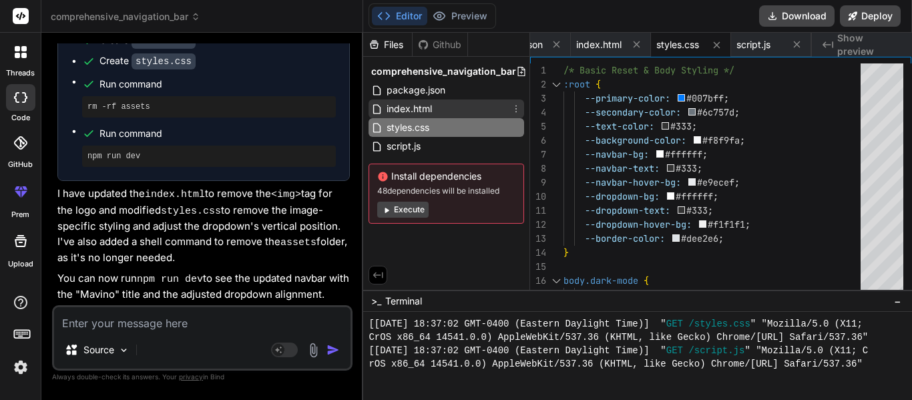
click at [449, 113] on div "index.html" at bounding box center [447, 109] width 156 height 19
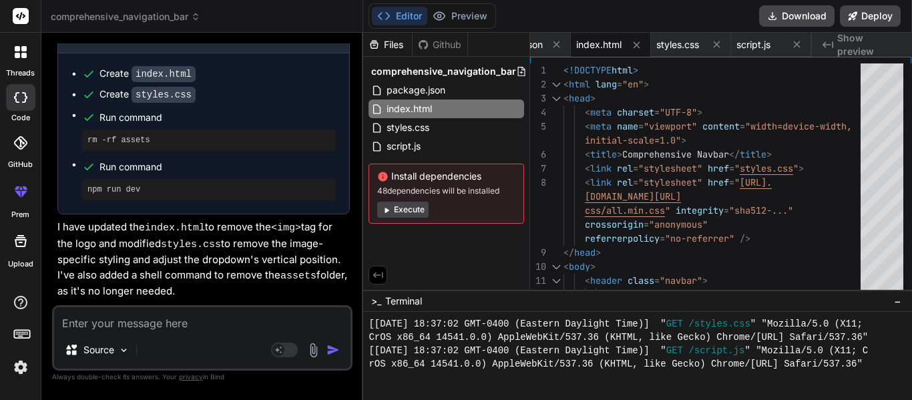
scroll to position [1899, 0]
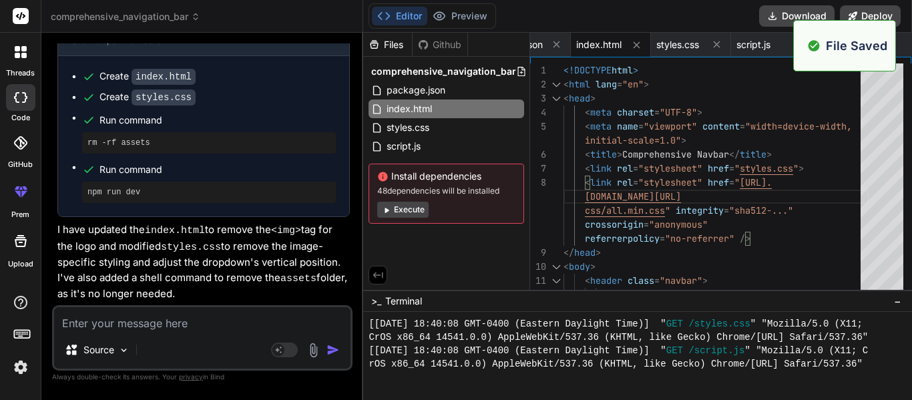
scroll to position [1563, 0]
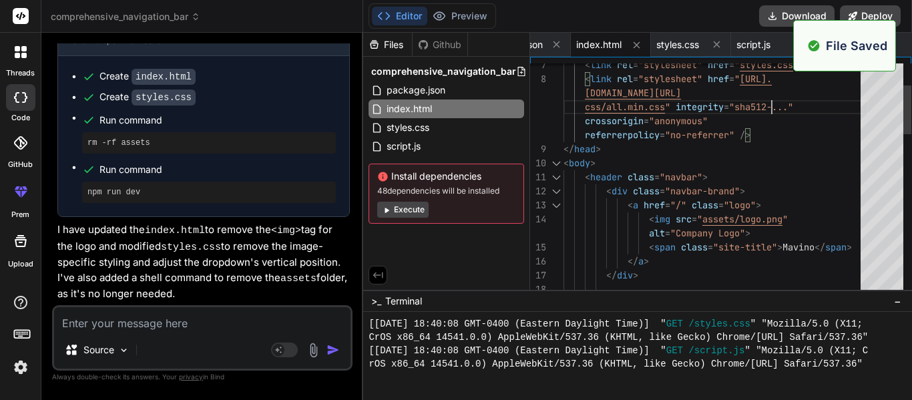
scroll to position [1710, 0]
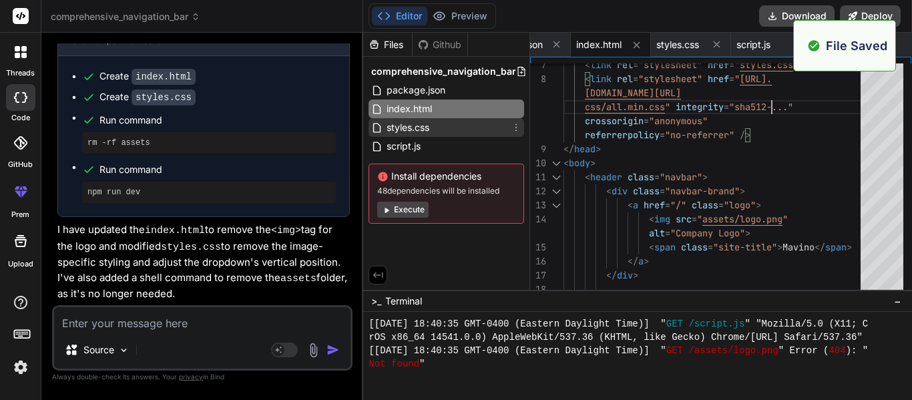
click at [437, 126] on div "styles.css" at bounding box center [447, 127] width 156 height 19
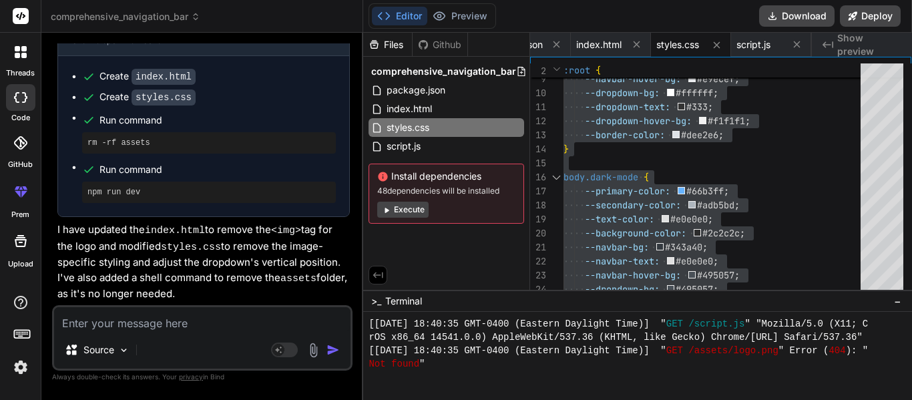
click at [120, 324] on textarea at bounding box center [202, 319] width 297 height 24
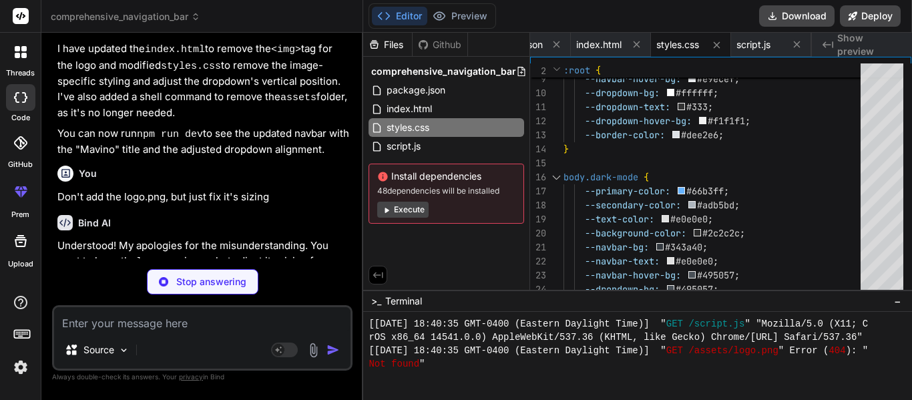
scroll to position [2309, 0]
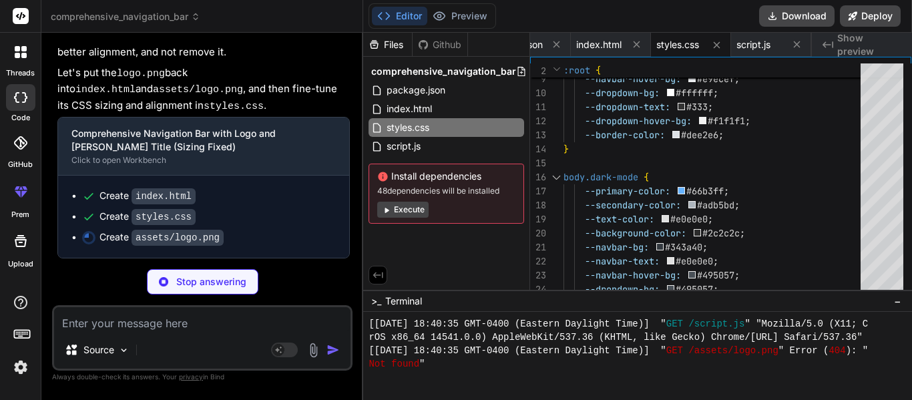
click at [201, 283] on p "Stop answering" at bounding box center [211, 281] width 70 height 13
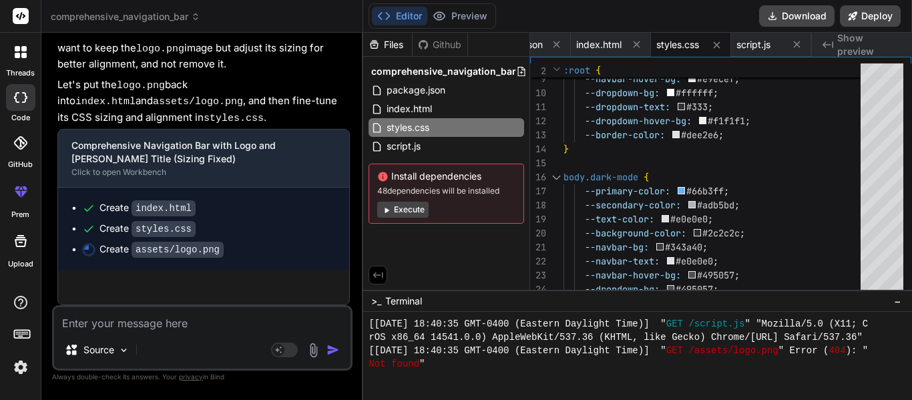
scroll to position [2297, 0]
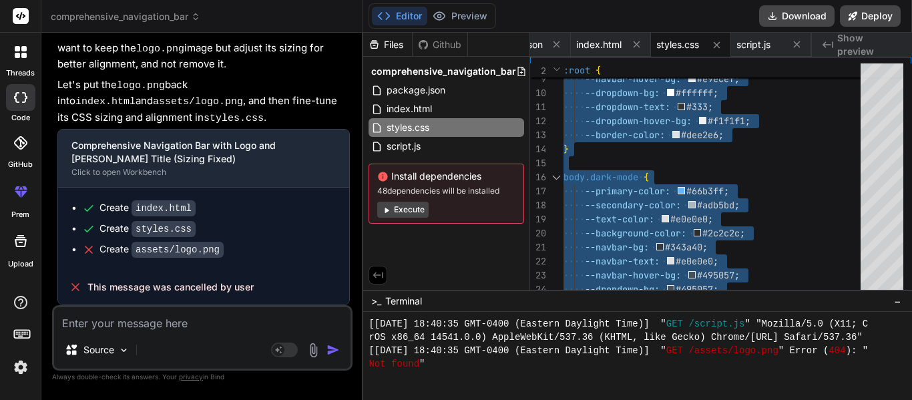
click at [134, 322] on textarea at bounding box center [202, 319] width 297 height 24
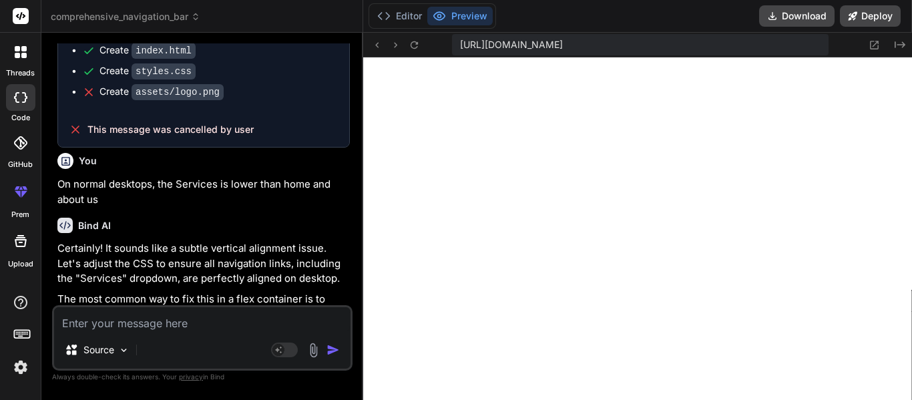
scroll to position [2762, 0]
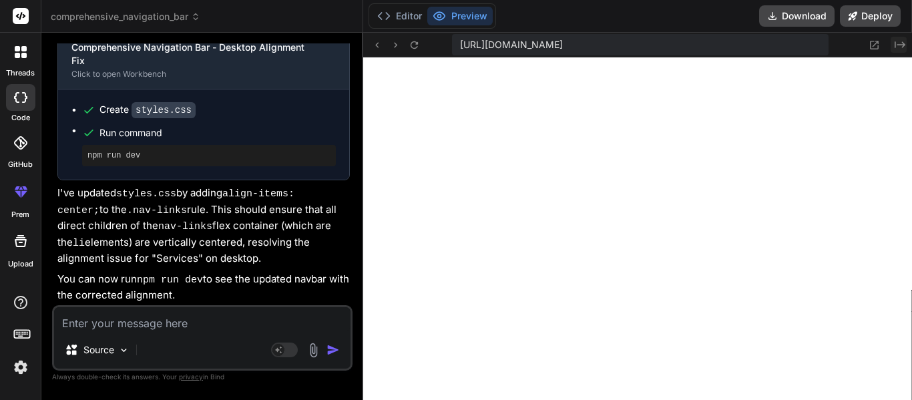
click at [903, 39] on icon "Created with Pixso." at bounding box center [900, 44] width 11 height 11
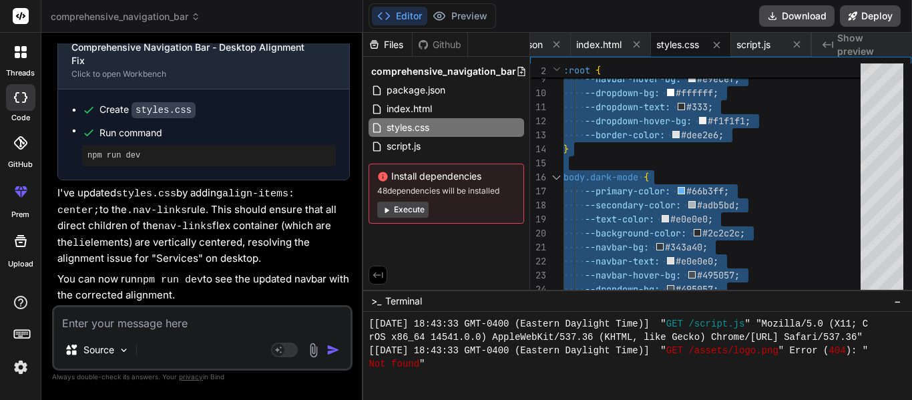
click at [178, 321] on textarea at bounding box center [202, 319] width 297 height 24
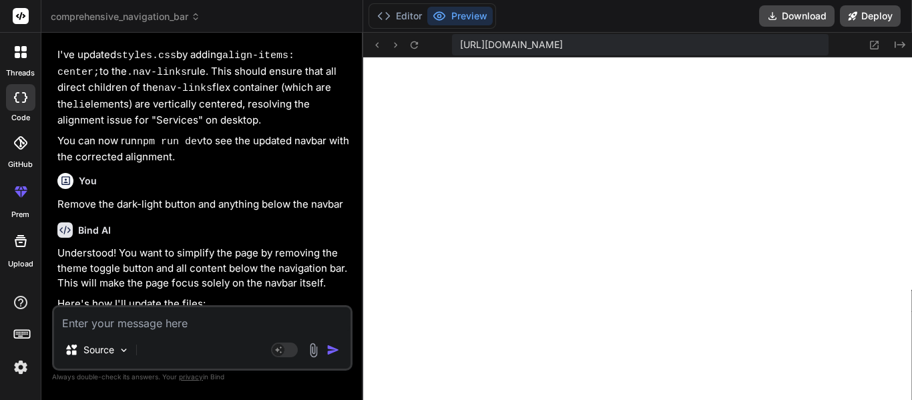
scroll to position [3280, 0]
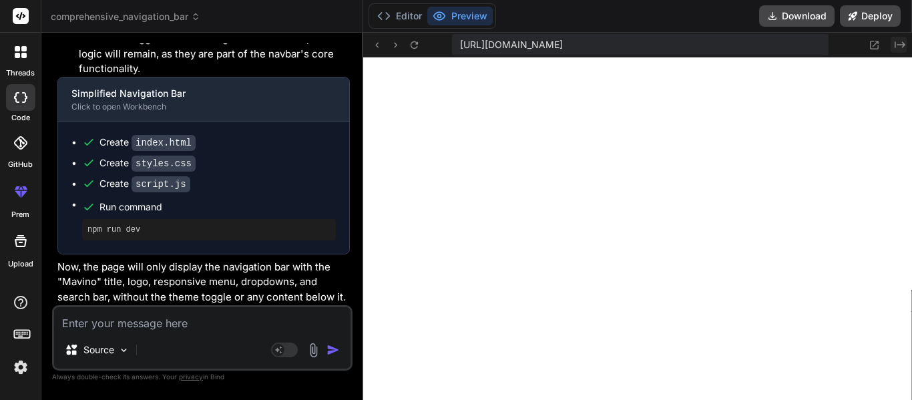
click at [899, 47] on icon "Created with Pixso." at bounding box center [900, 44] width 11 height 11
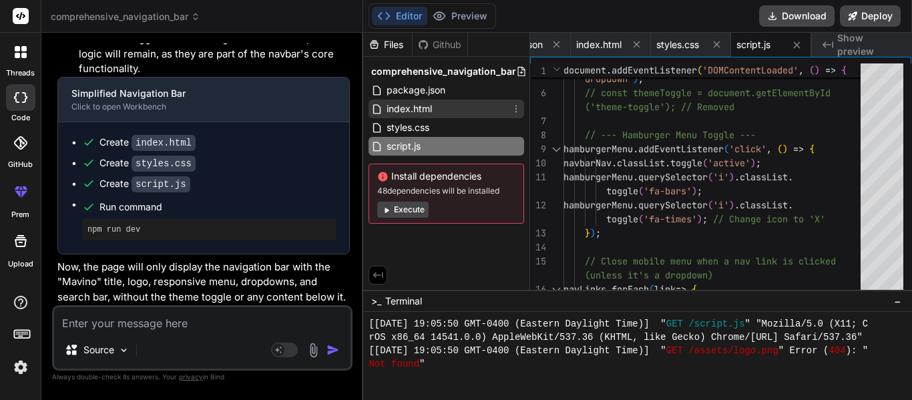
click at [445, 107] on div "index.html" at bounding box center [447, 109] width 156 height 19
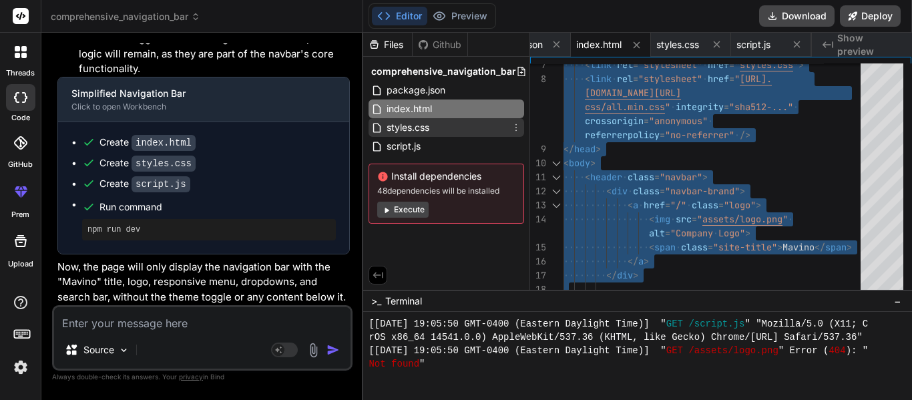
click at [424, 127] on span "styles.css" at bounding box center [407, 128] width 45 height 16
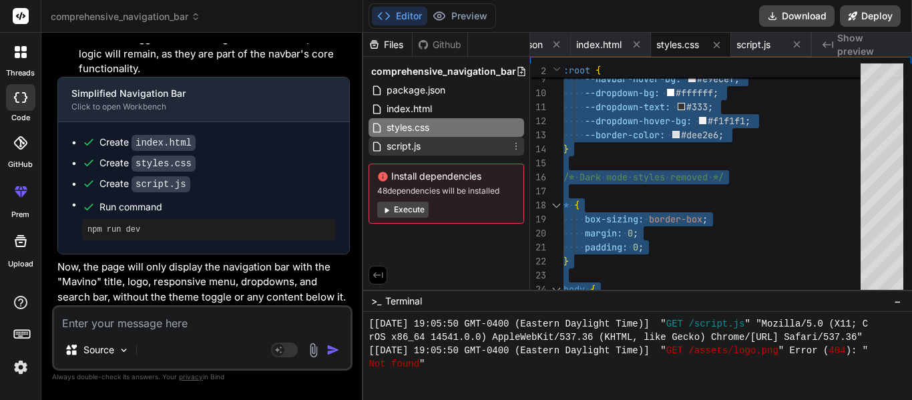
click at [429, 141] on div "script.js" at bounding box center [447, 146] width 156 height 19
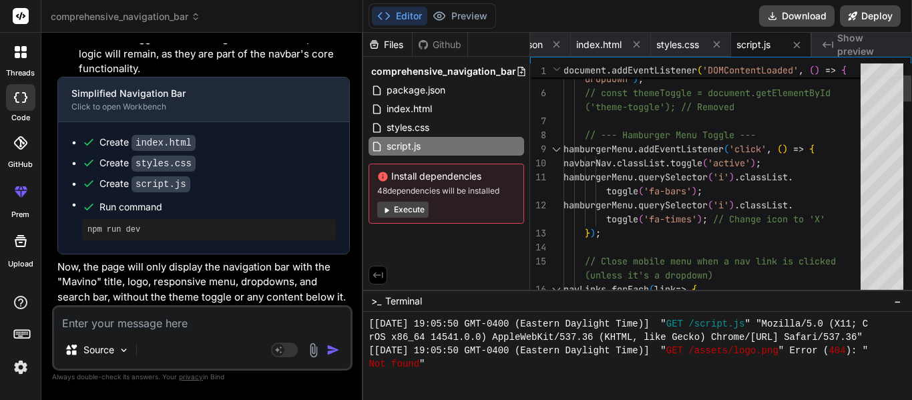
click at [557, 149] on div at bounding box center [556, 149] width 17 height 14
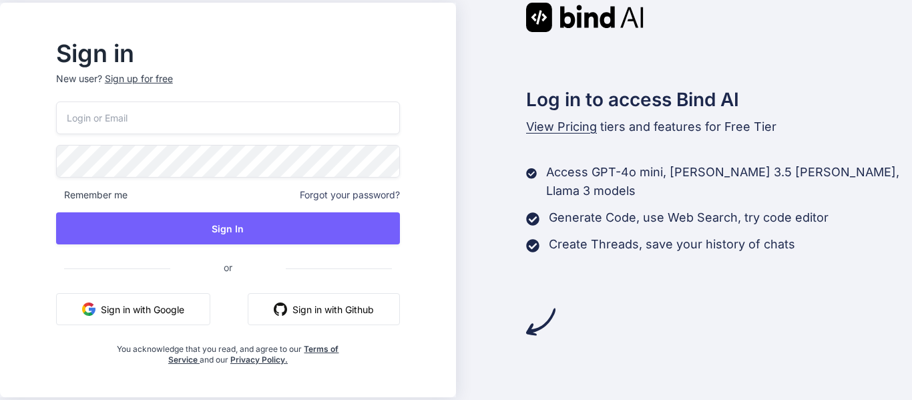
click at [206, 108] on input "email" at bounding box center [228, 118] width 344 height 33
click at [202, 321] on button "Sign in with Google" at bounding box center [133, 309] width 154 height 32
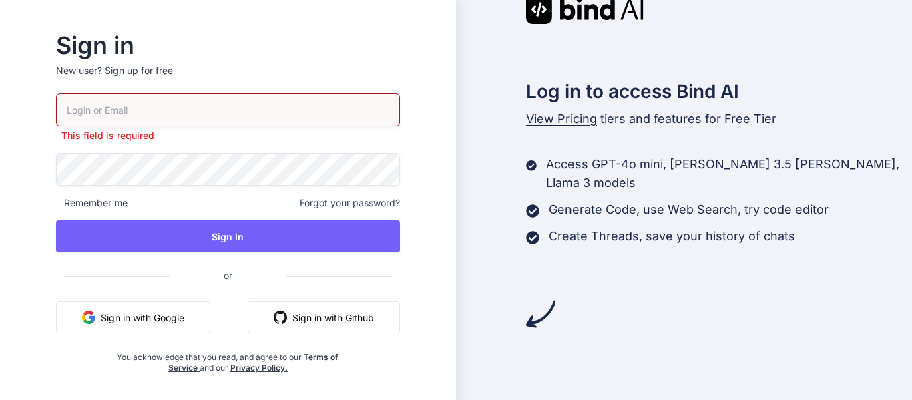
click at [295, 313] on button "Sign in with Github" at bounding box center [324, 317] width 152 height 32
